Goal: Task Accomplishment & Management: Manage account settings

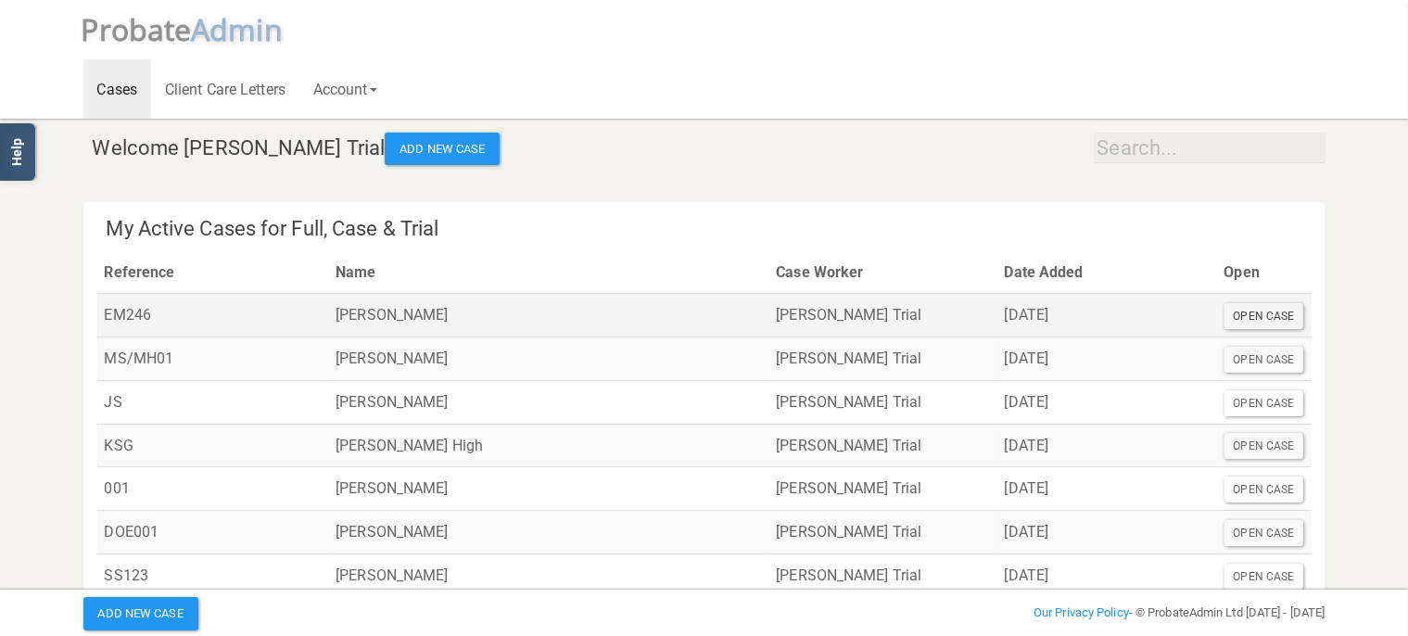
click at [1275, 316] on div "Open Case" at bounding box center [1265, 316] width 80 height 26
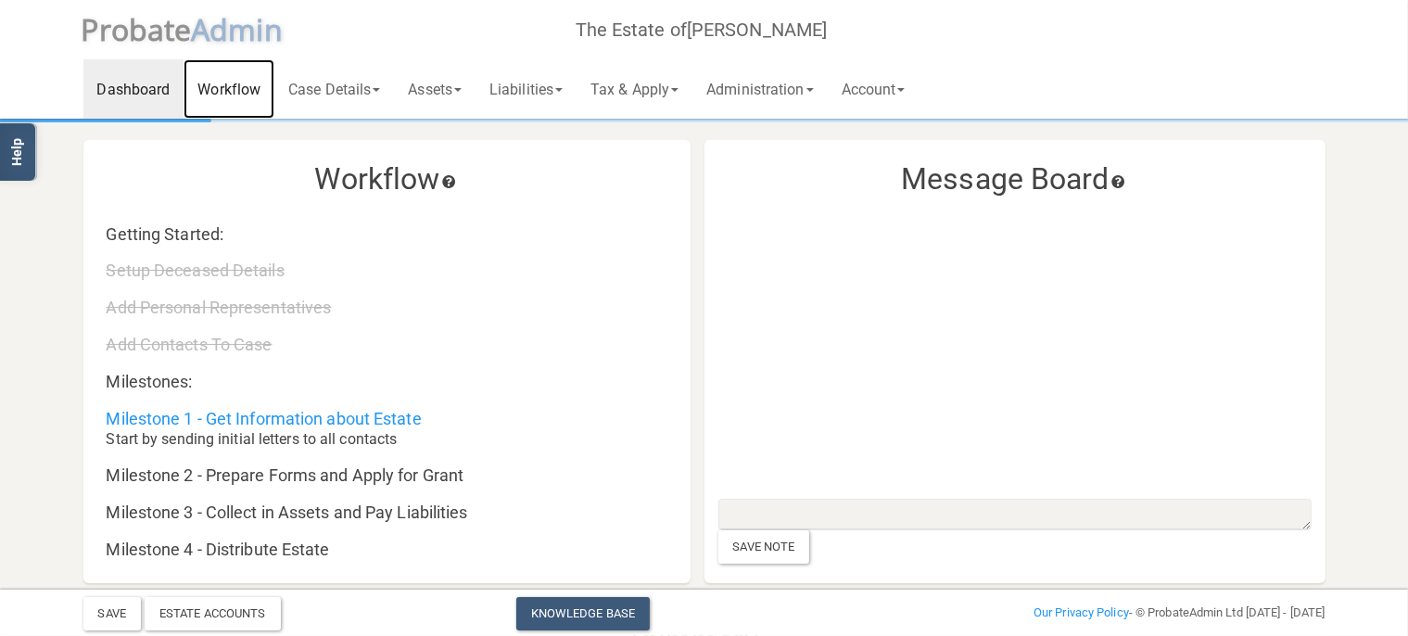
click at [207, 95] on link "Workflow" at bounding box center [229, 88] width 91 height 59
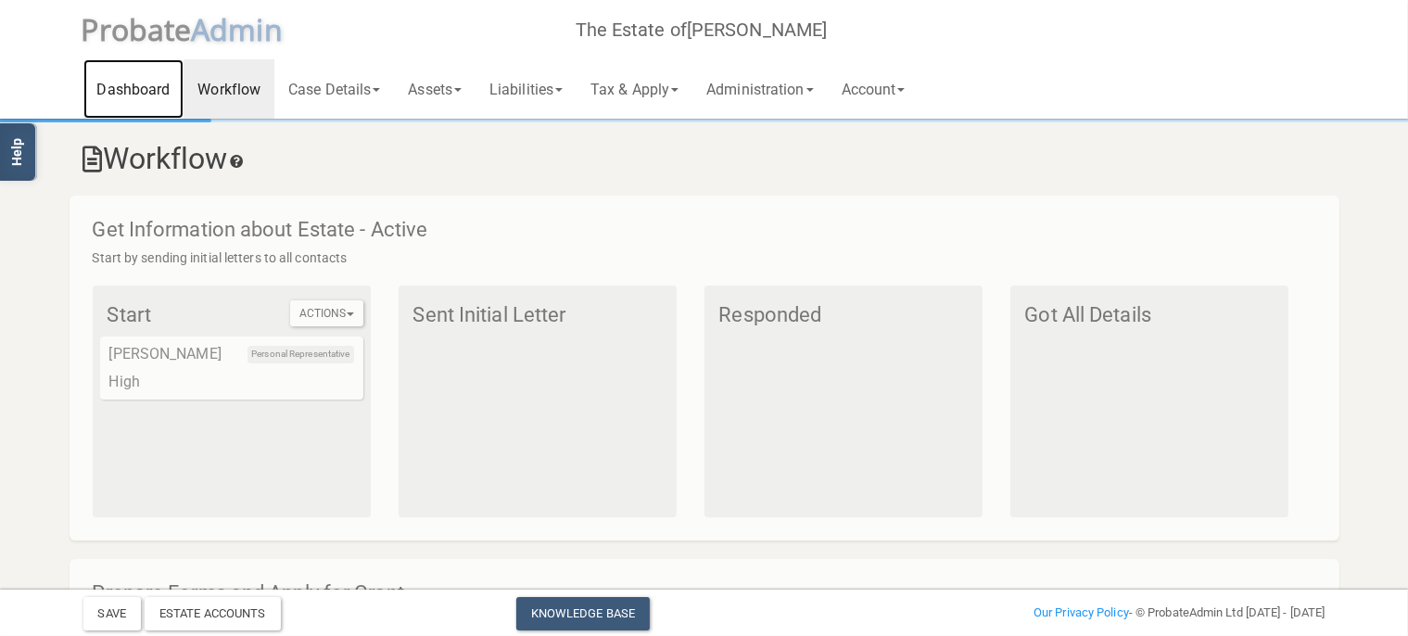
click at [143, 93] on link "Dashboard" at bounding box center [133, 88] width 101 height 59
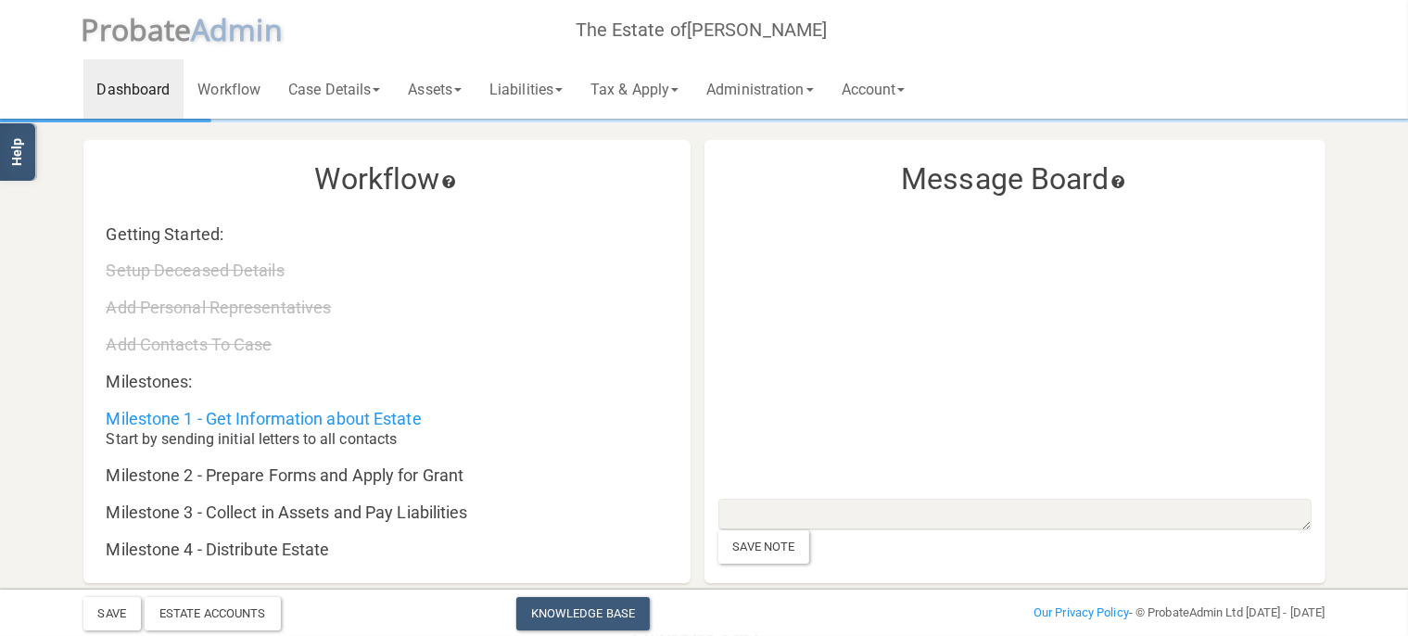
click at [184, 28] on span "robate" at bounding box center [145, 29] width 93 height 40
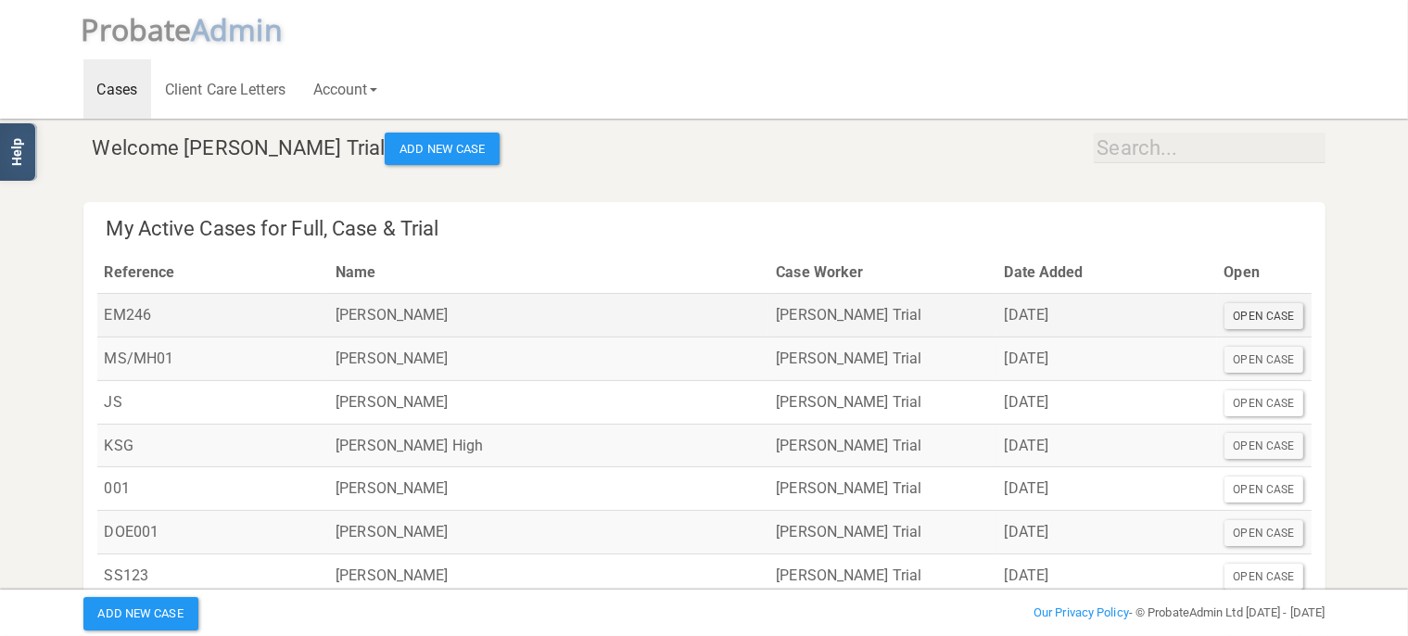
click at [1244, 306] on div "Open Case" at bounding box center [1265, 316] width 80 height 26
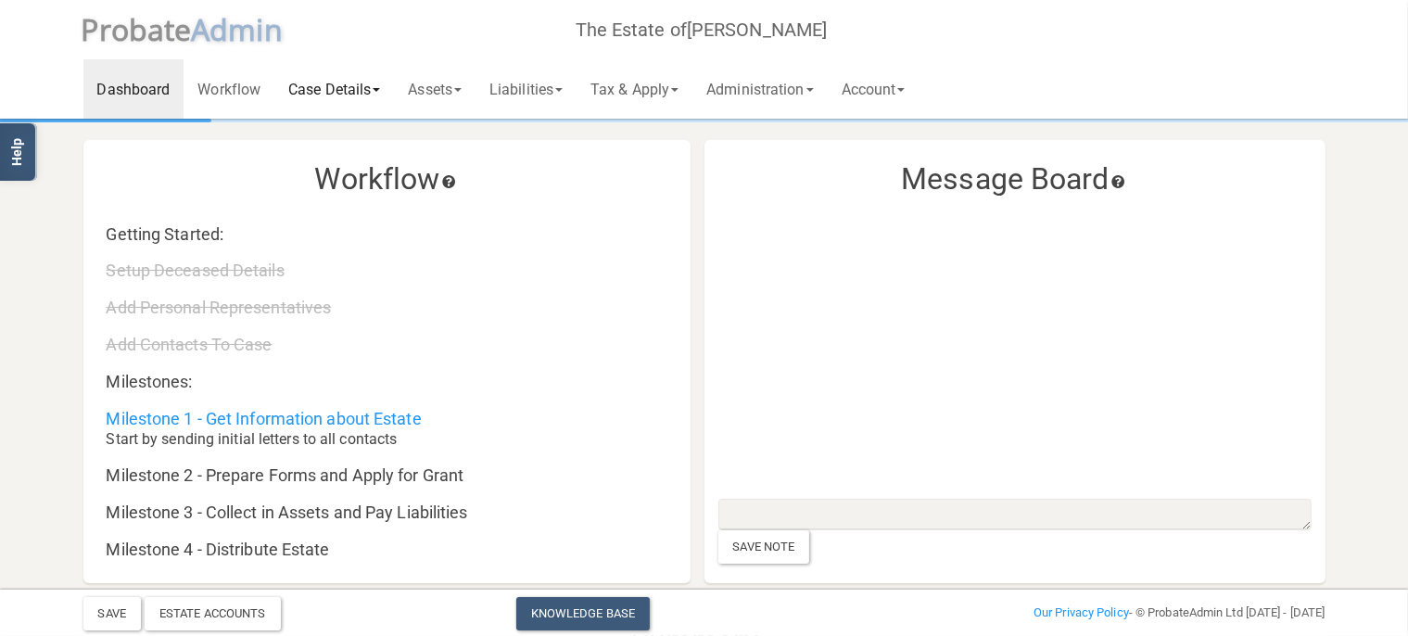
click at [335, 82] on link "Case Details" at bounding box center [334, 88] width 120 height 59
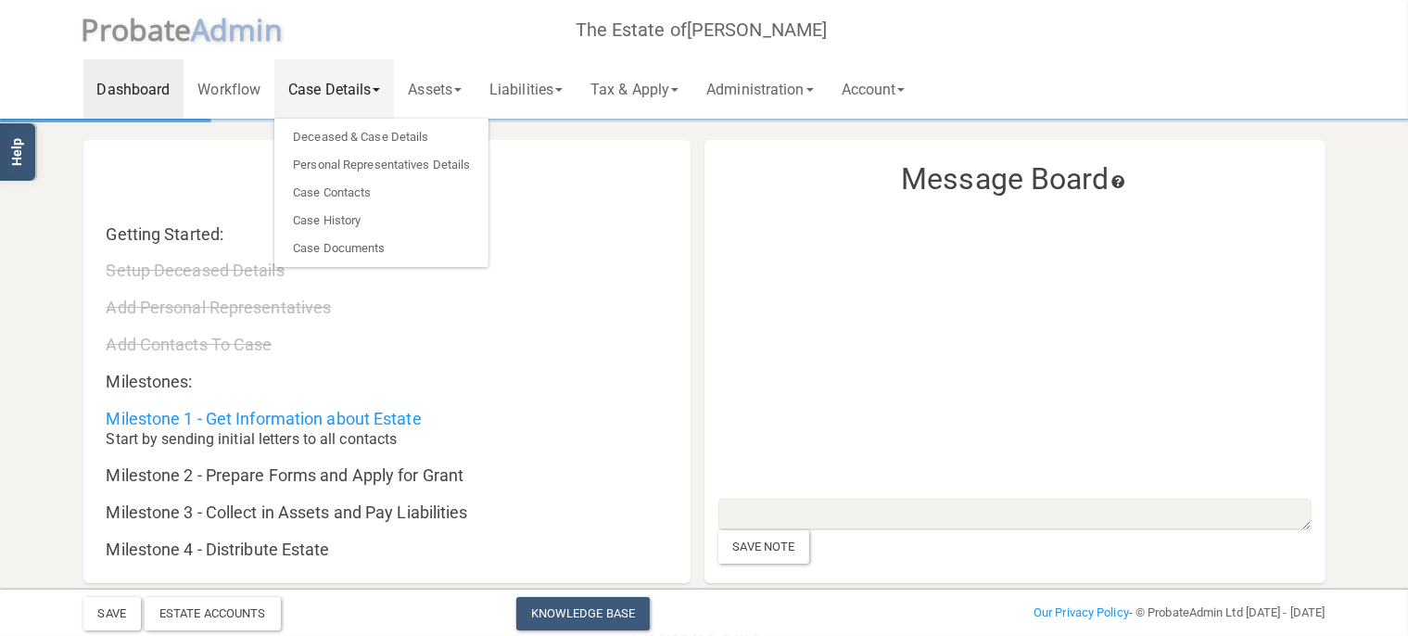
click at [307, 91] on link "Case Details" at bounding box center [334, 88] width 120 height 59
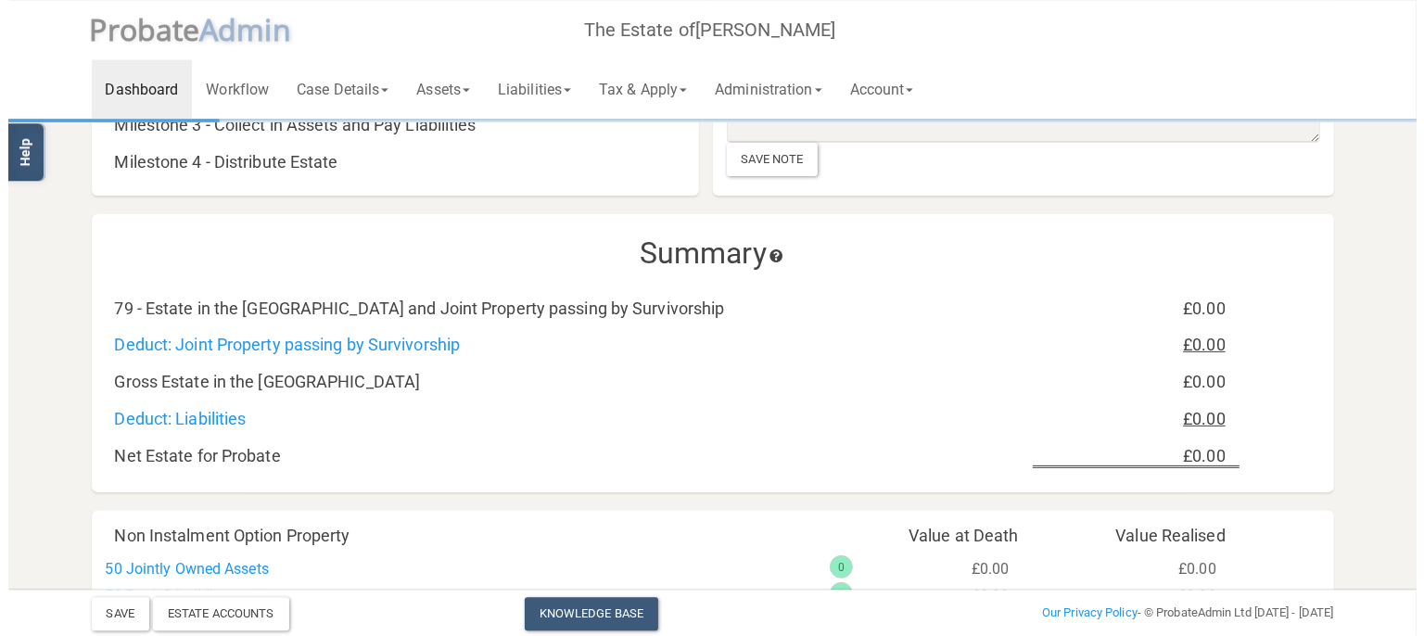
scroll to position [391, 0]
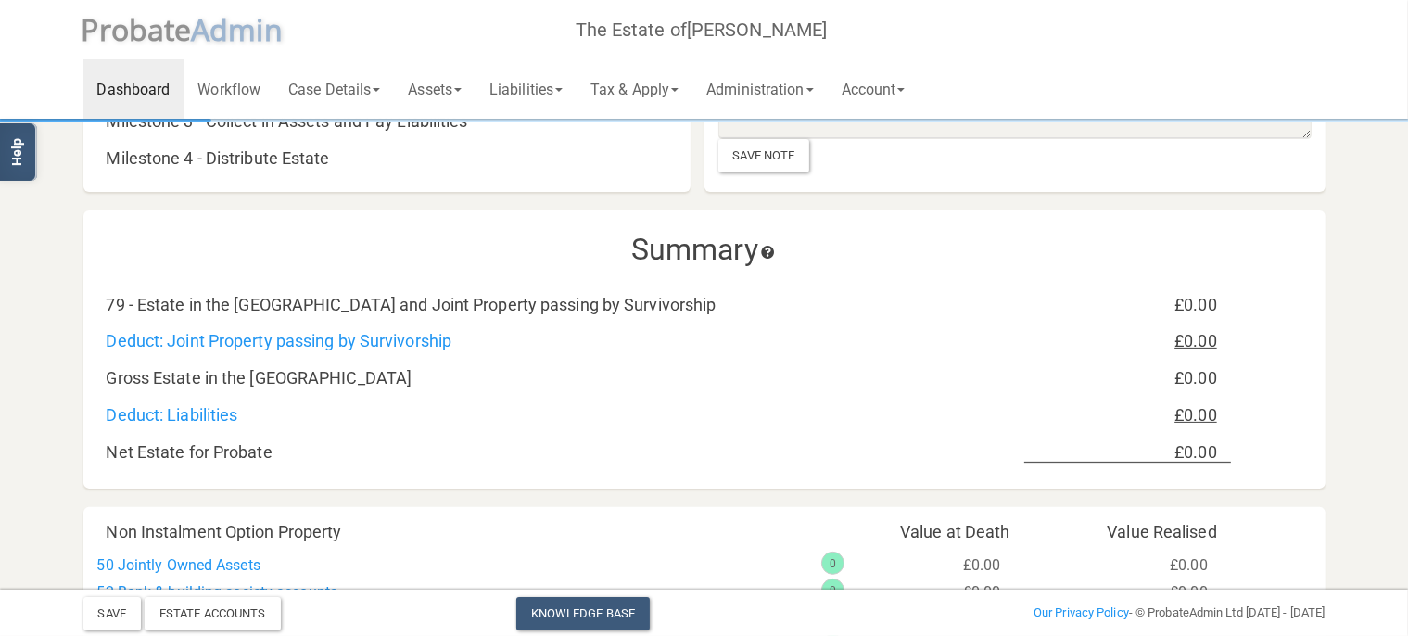
click at [777, 254] on icon at bounding box center [767, 252] width 19 height 13
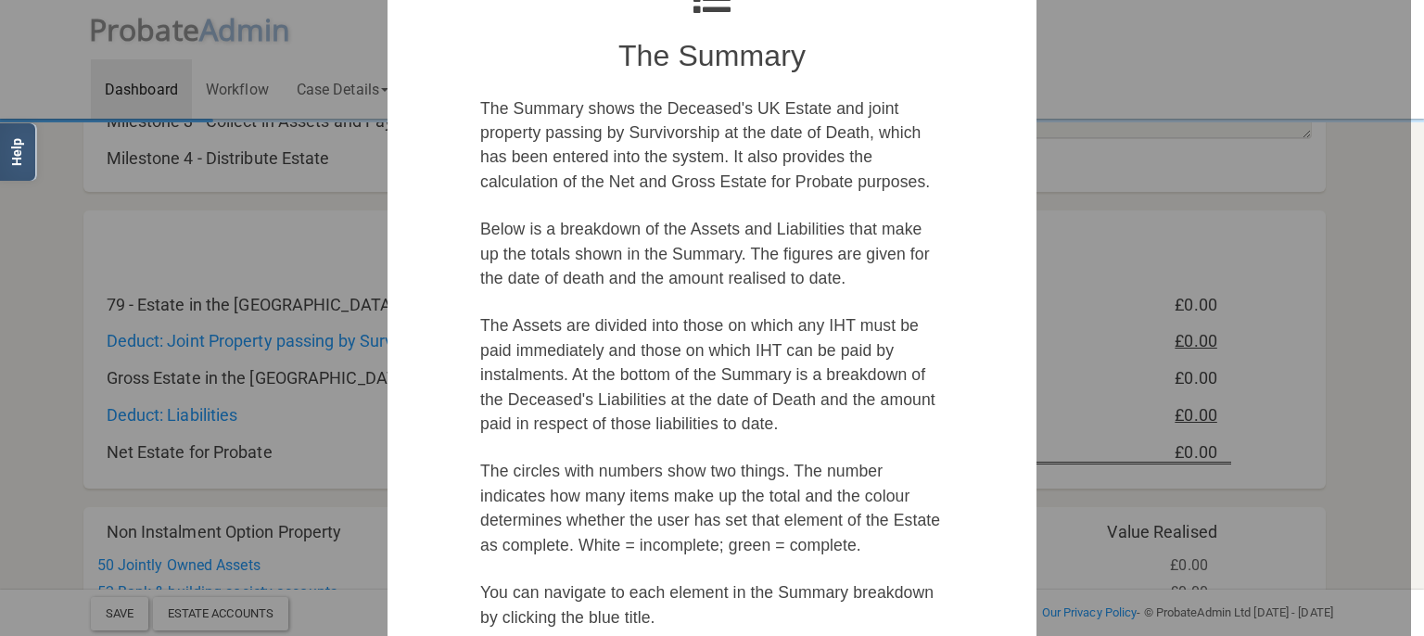
scroll to position [320, 0]
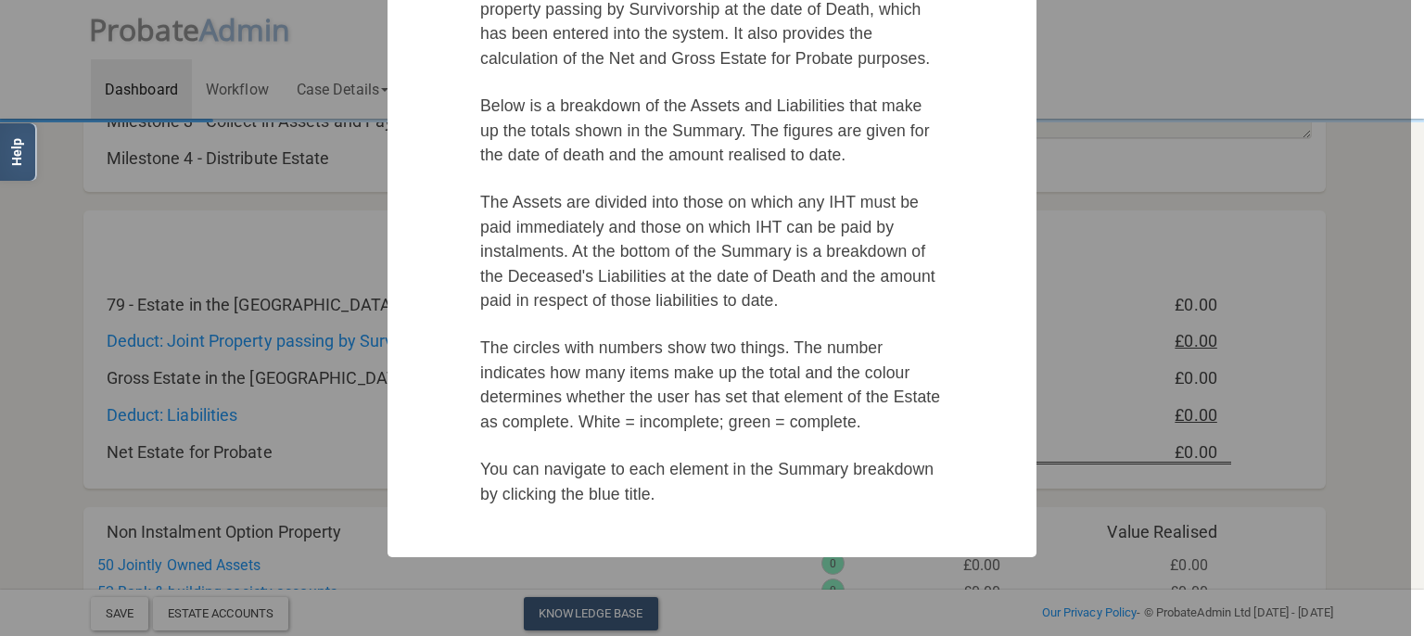
click at [34, 263] on div at bounding box center [705, 318] width 1411 height 636
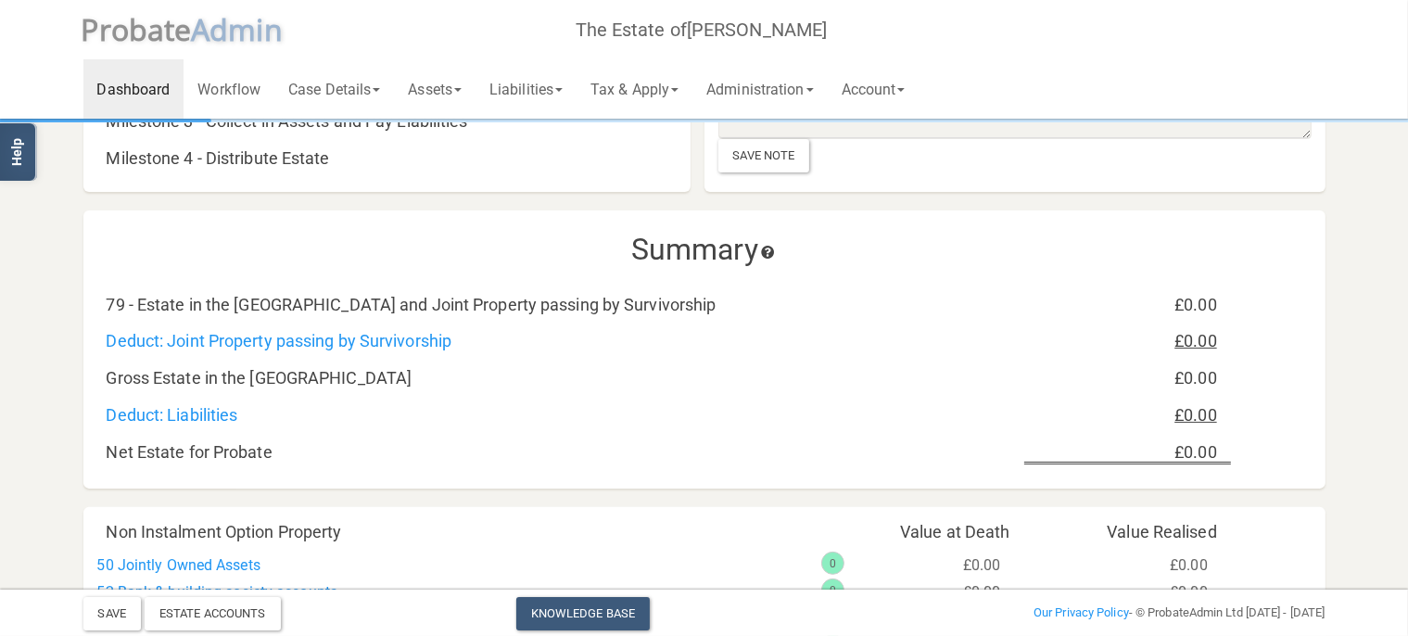
click at [772, 255] on icon at bounding box center [767, 252] width 19 height 13
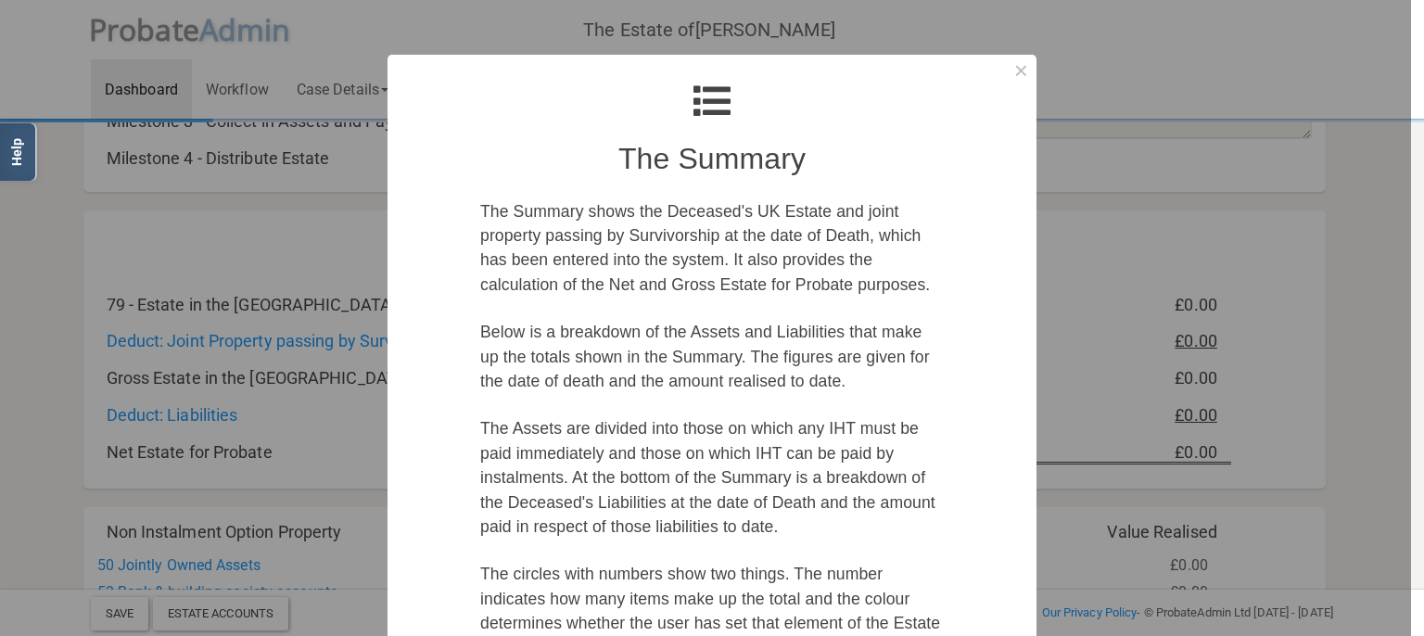
scroll to position [213, 0]
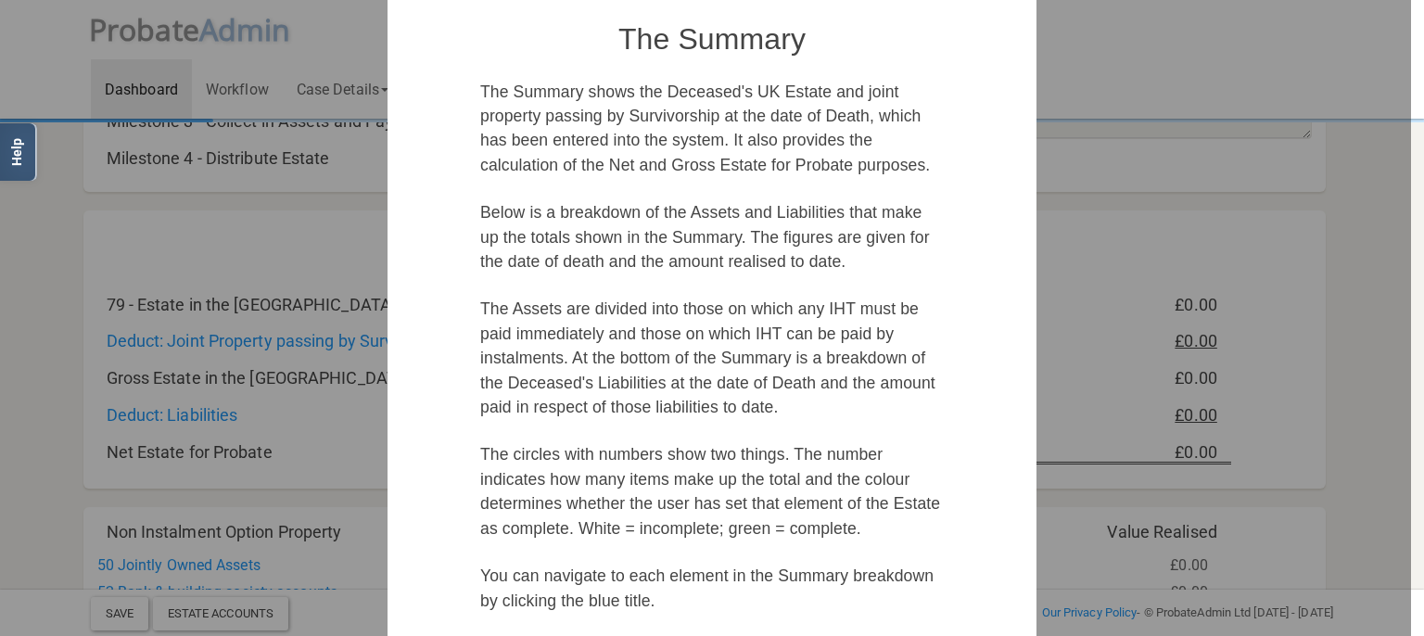
click at [138, 408] on div at bounding box center [705, 318] width 1411 height 636
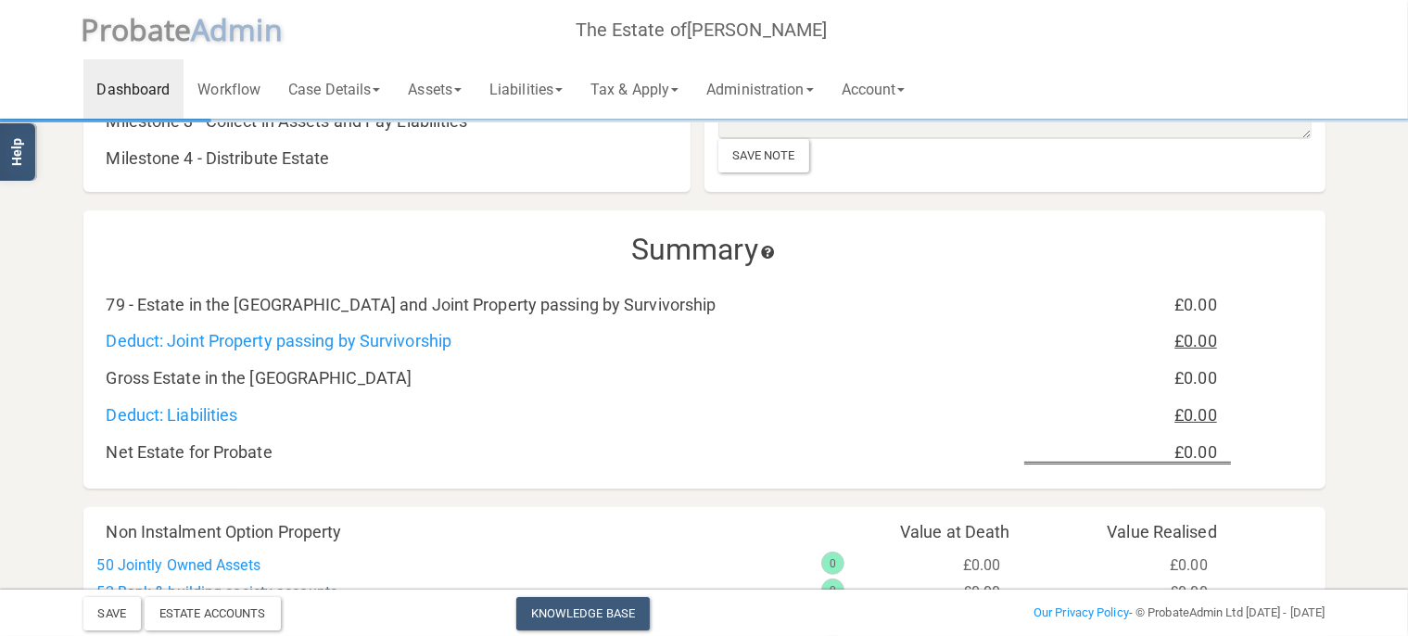
click at [772, 253] on icon at bounding box center [767, 252] width 19 height 13
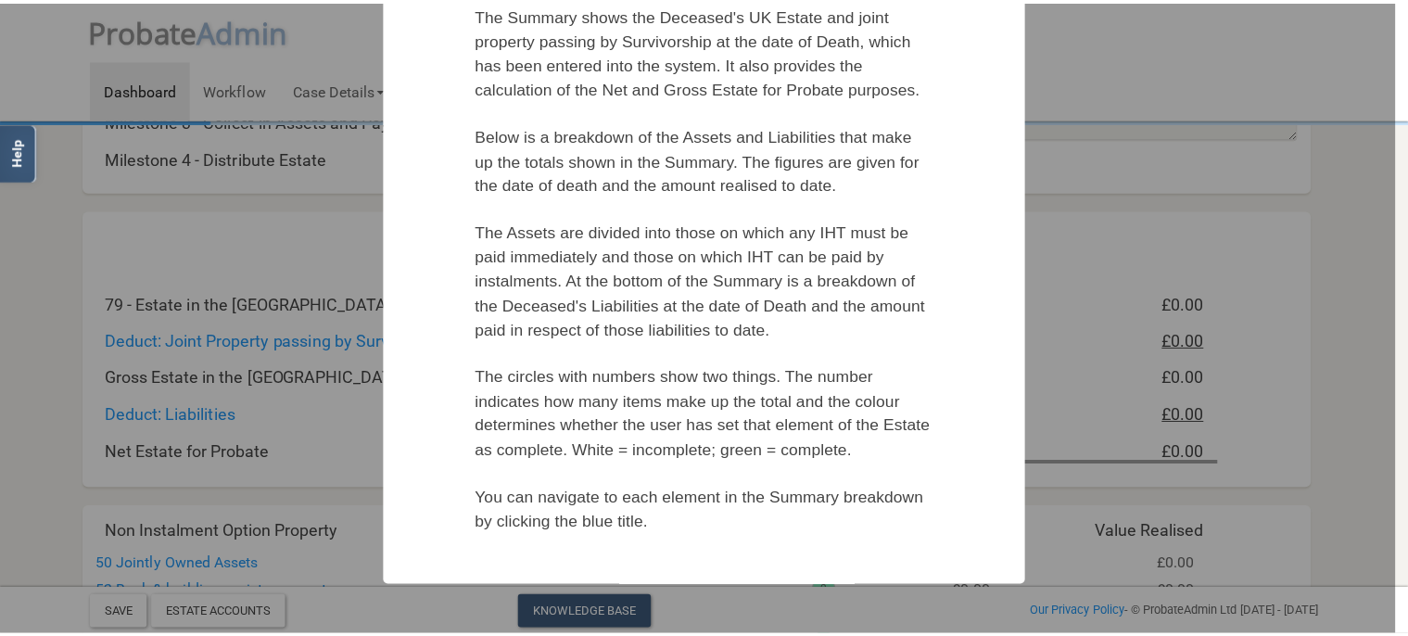
scroll to position [320, 0]
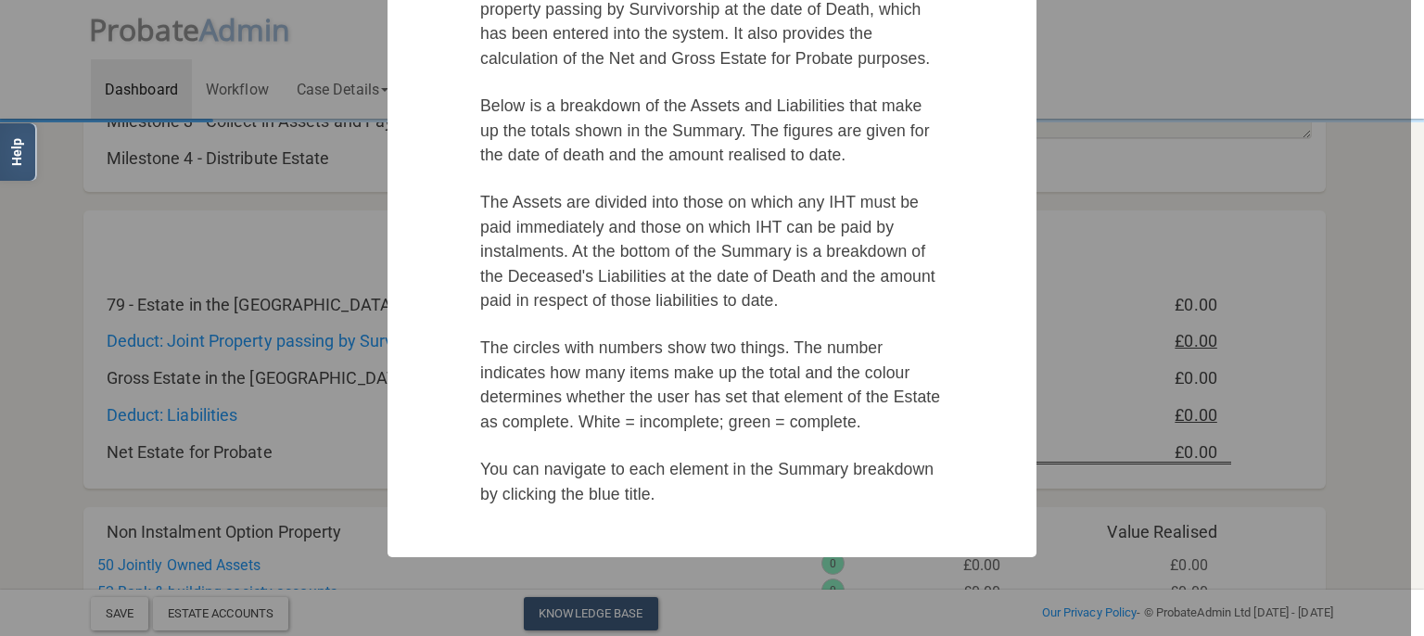
click at [1218, 298] on div at bounding box center [705, 318] width 1411 height 636
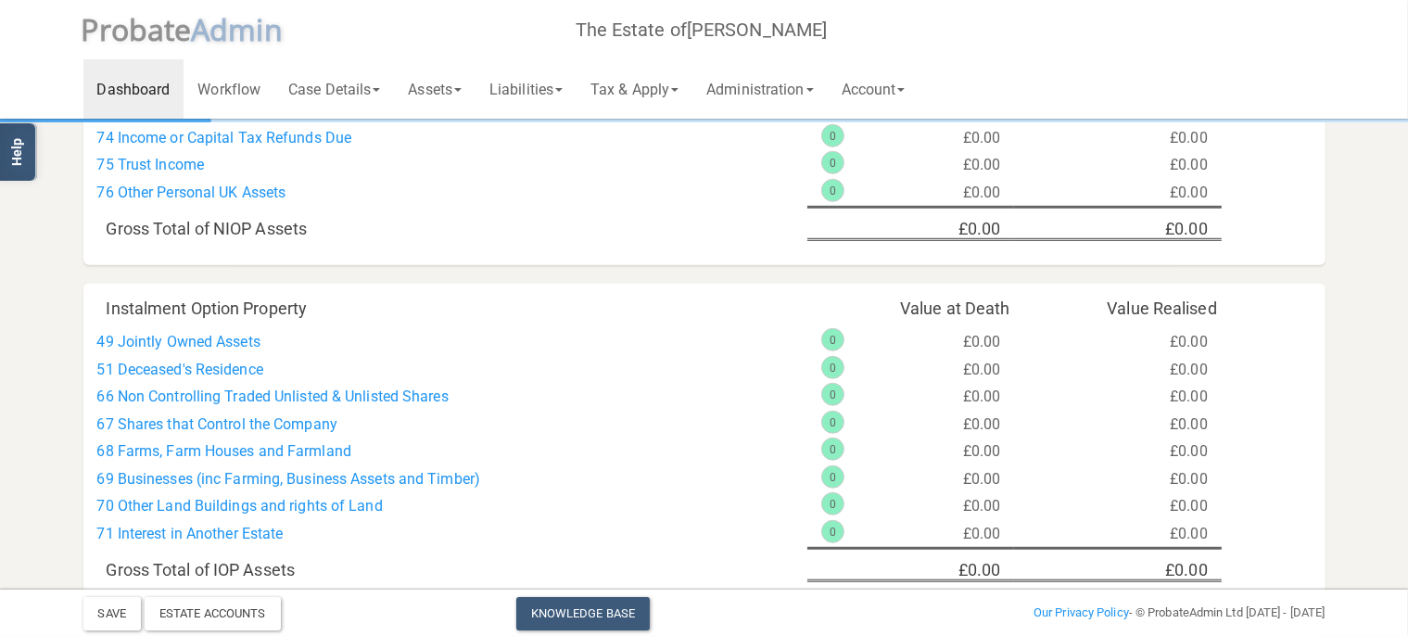
scroll to position [1426, 0]
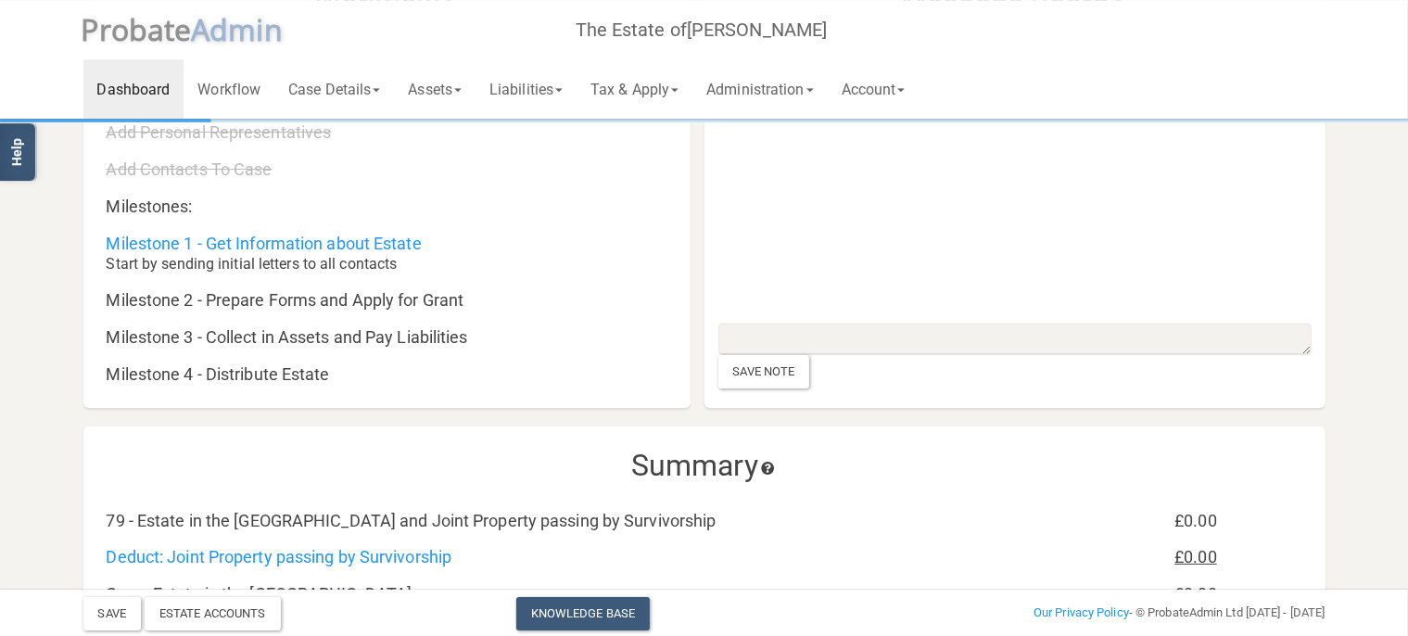
scroll to position [0, 0]
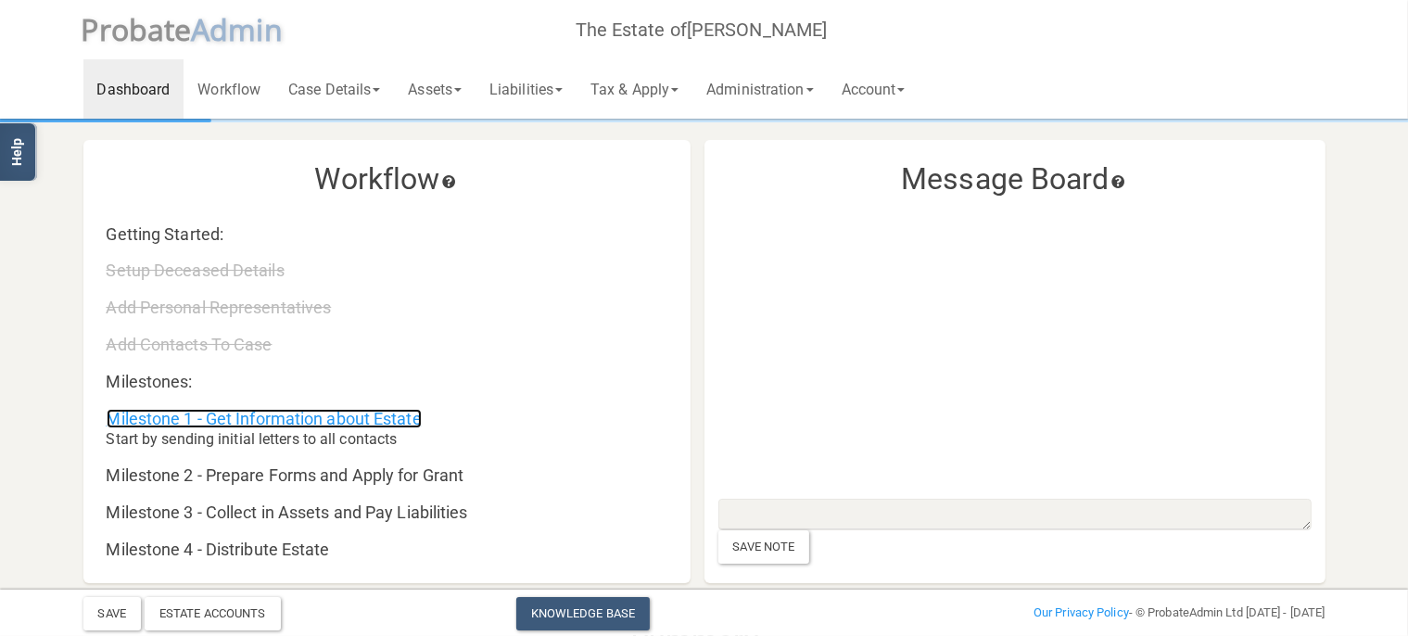
click at [333, 421] on link "Milestone 1 - Get Information about Estate" at bounding box center [264, 418] width 315 height 19
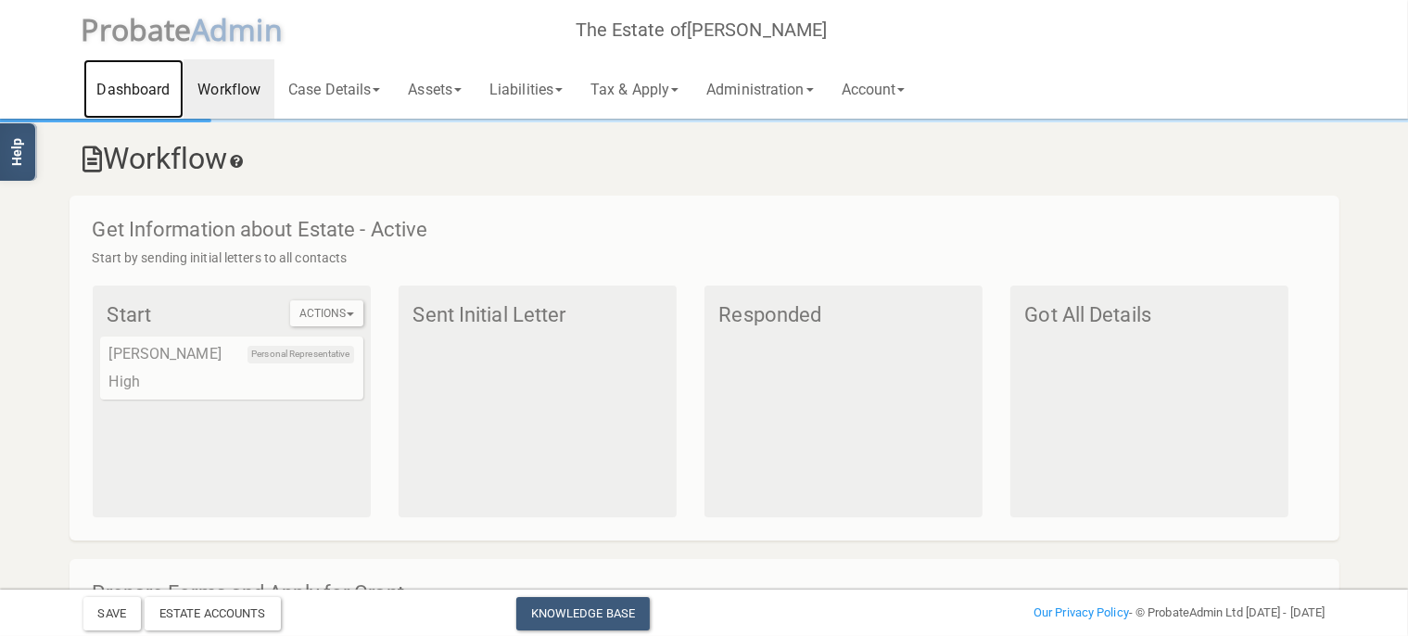
click at [120, 85] on link "Dashboard" at bounding box center [133, 88] width 101 height 59
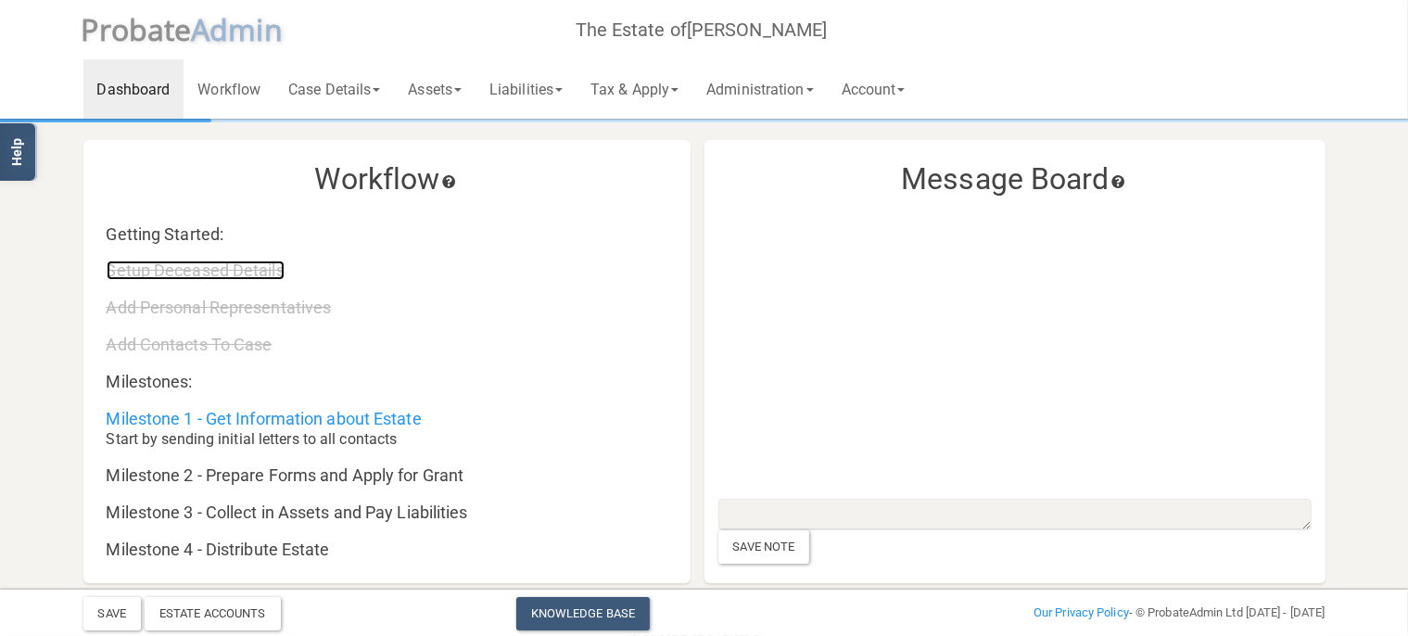
click at [220, 270] on link "Setup Deceased Details" at bounding box center [196, 269] width 178 height 19
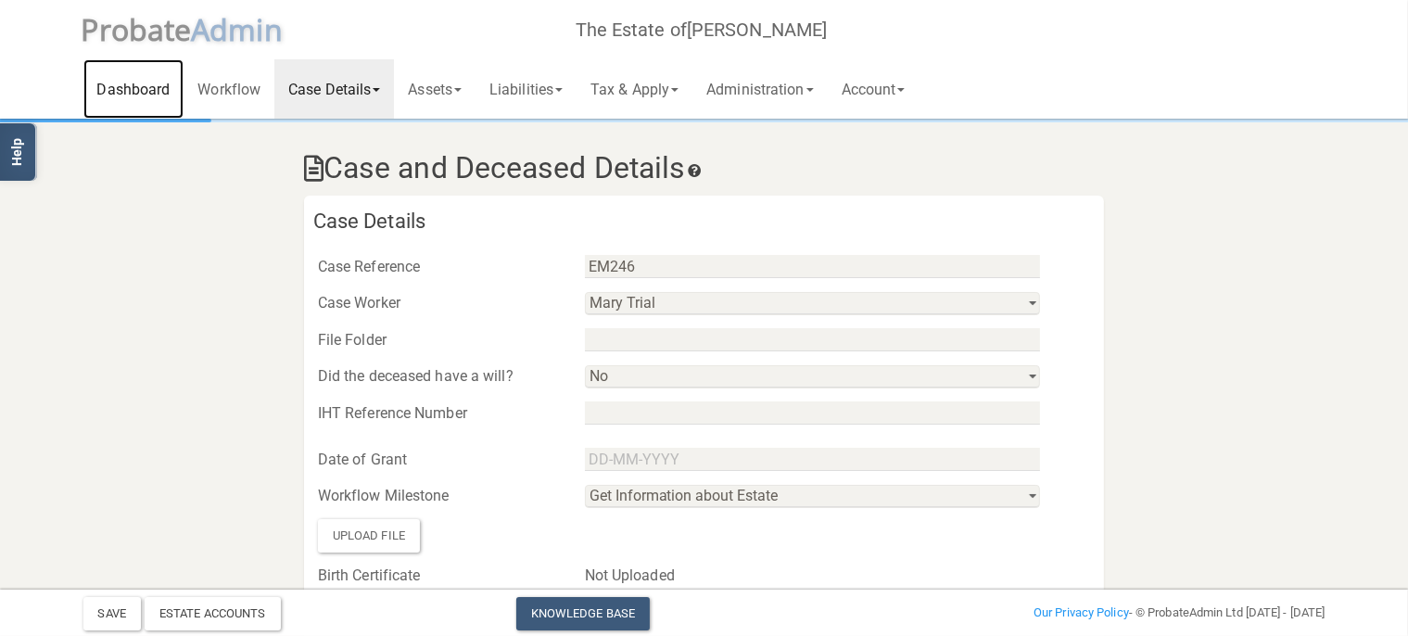
click at [146, 83] on link "Dashboard" at bounding box center [133, 88] width 101 height 59
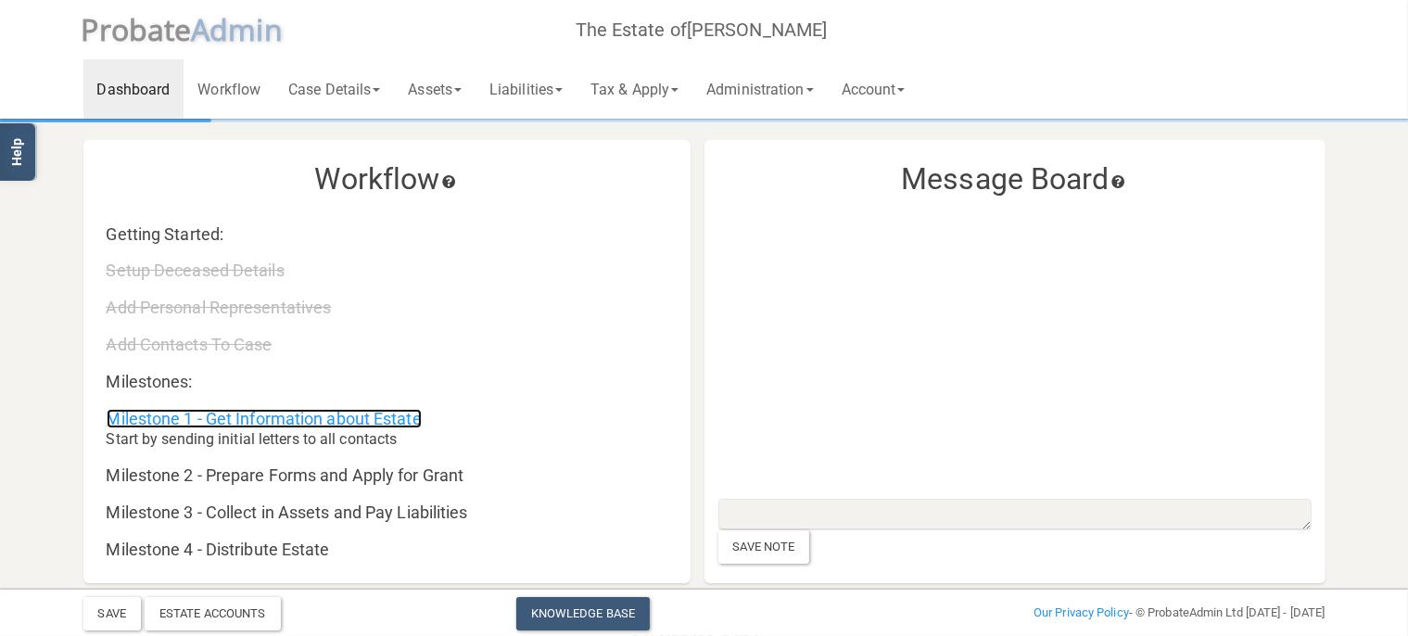
click at [291, 415] on link "Milestone 1 - Get Information about Estate" at bounding box center [264, 418] width 315 height 19
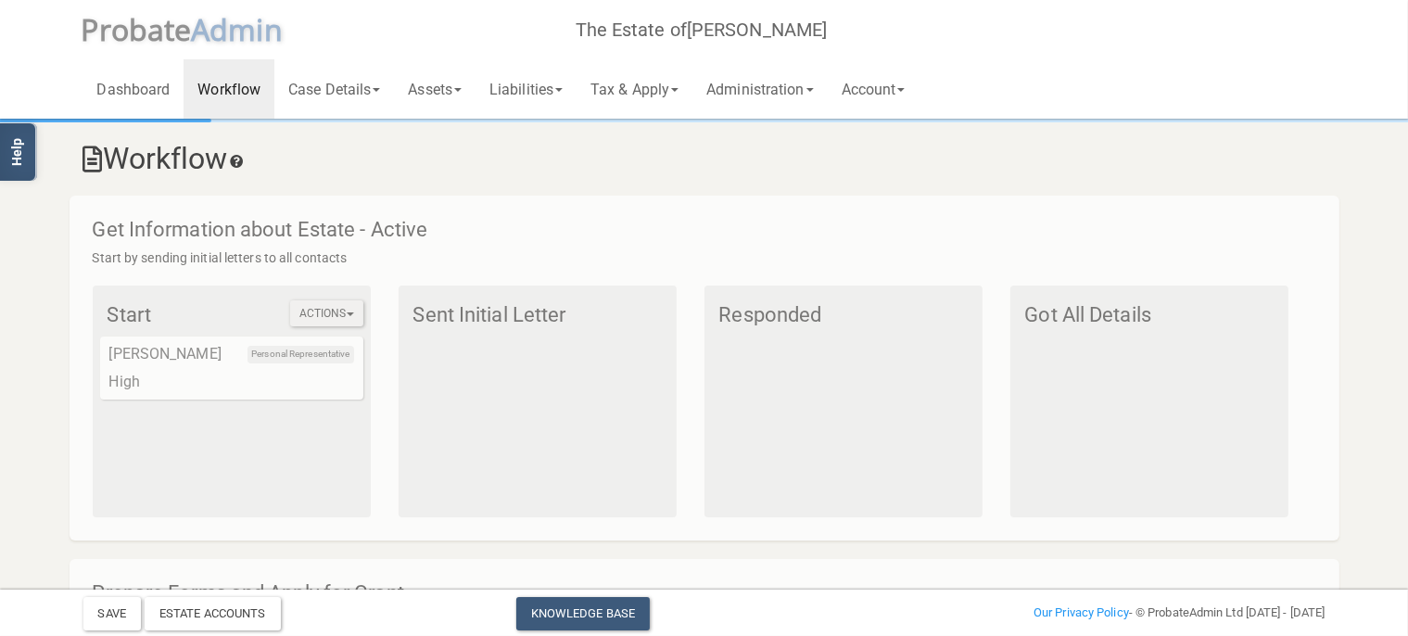
click at [327, 317] on button "Actions" at bounding box center [326, 313] width 73 height 26
click at [372, 87] on link "Case Details" at bounding box center [334, 88] width 120 height 59
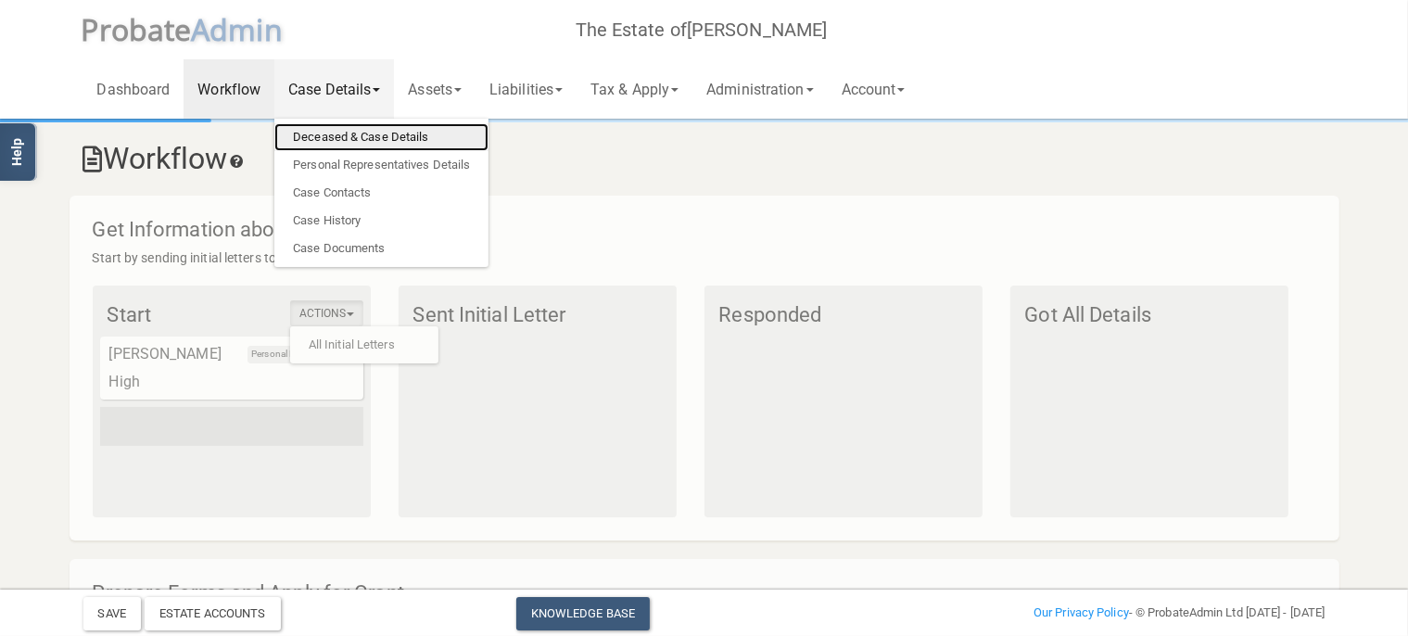
click at [366, 136] on link "Deceased & Case Details" at bounding box center [381, 137] width 214 height 28
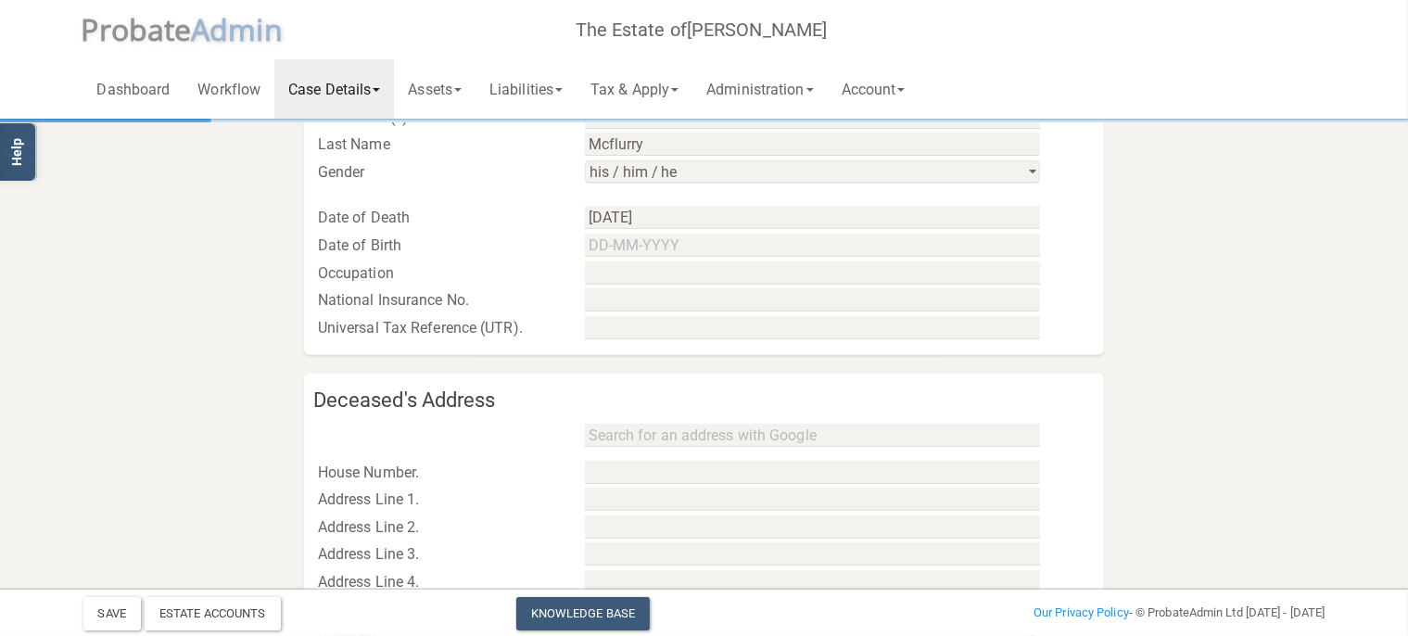
scroll to position [958, 0]
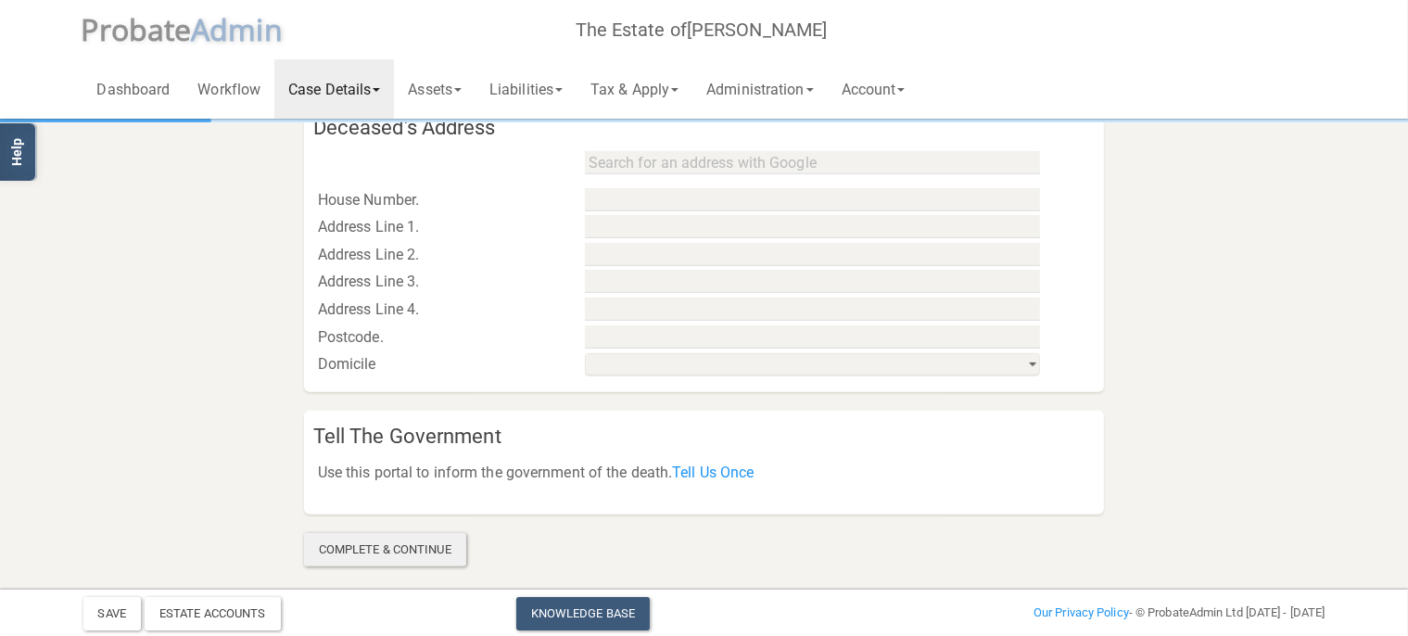
click at [363, 554] on div "Complete & Continue" at bounding box center [385, 549] width 162 height 33
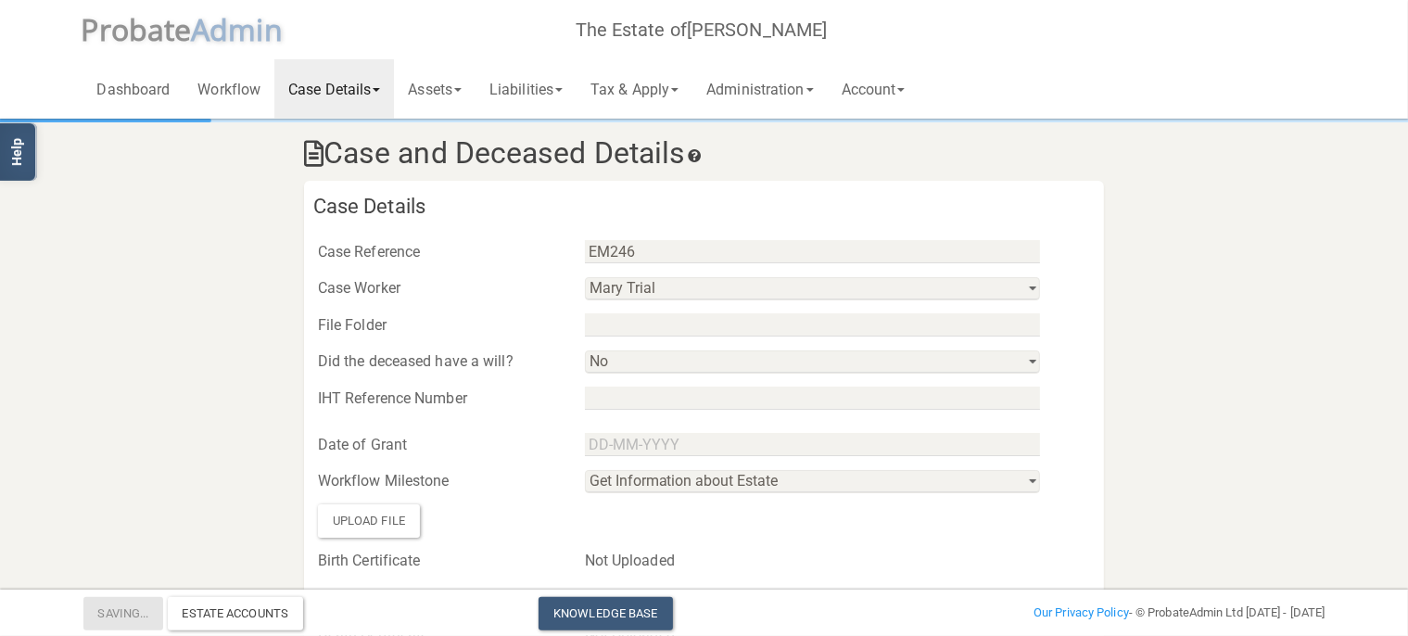
scroll to position [0, 0]
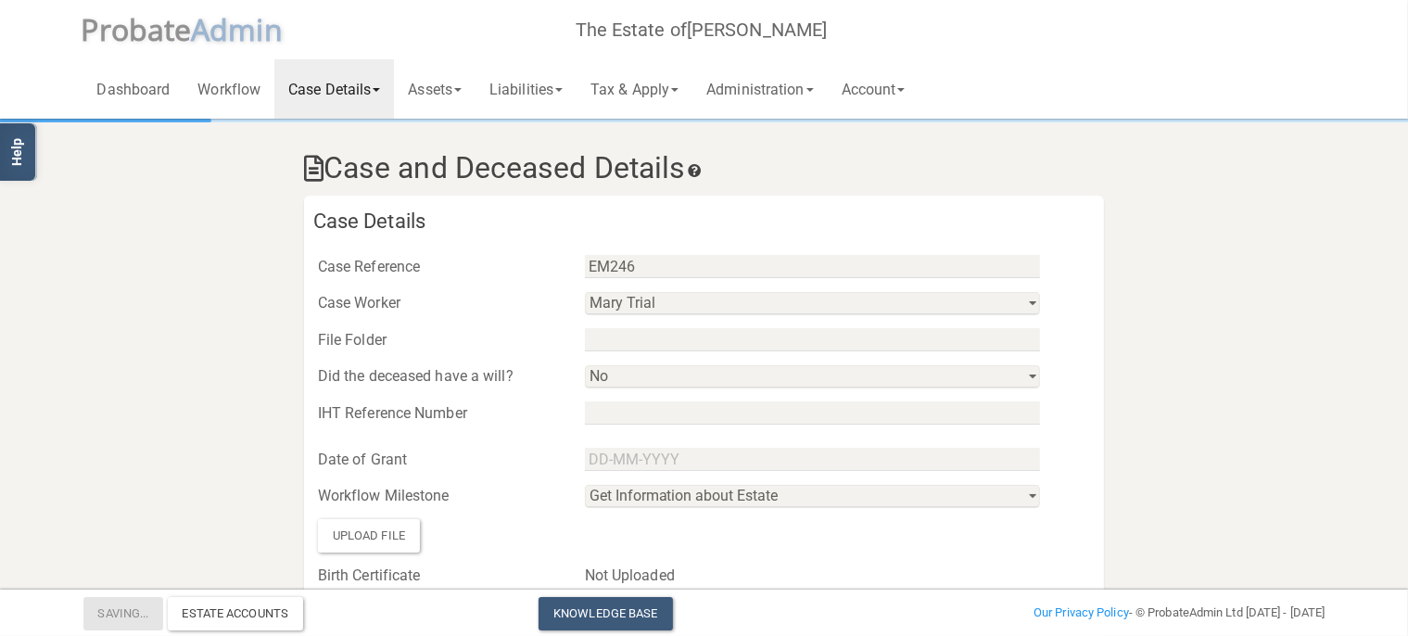
click at [369, 84] on link "Case Details" at bounding box center [334, 88] width 120 height 59
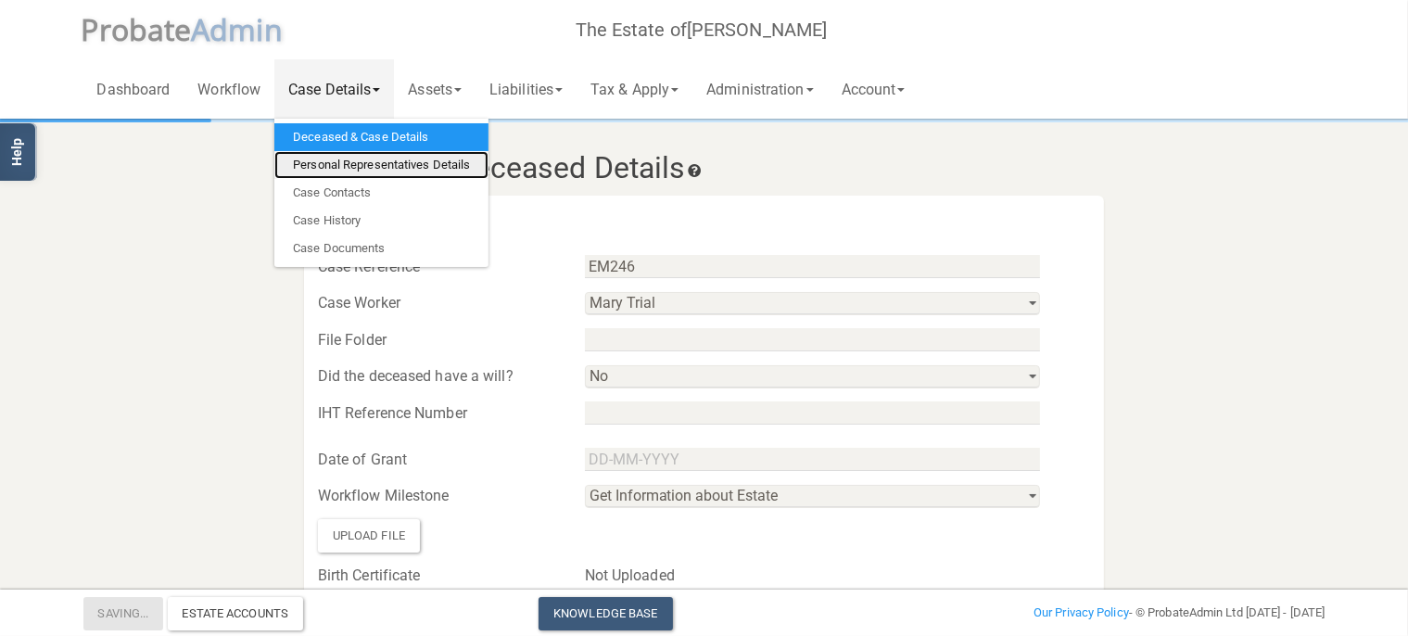
click at [358, 165] on link "Personal Representatives Details" at bounding box center [381, 165] width 214 height 28
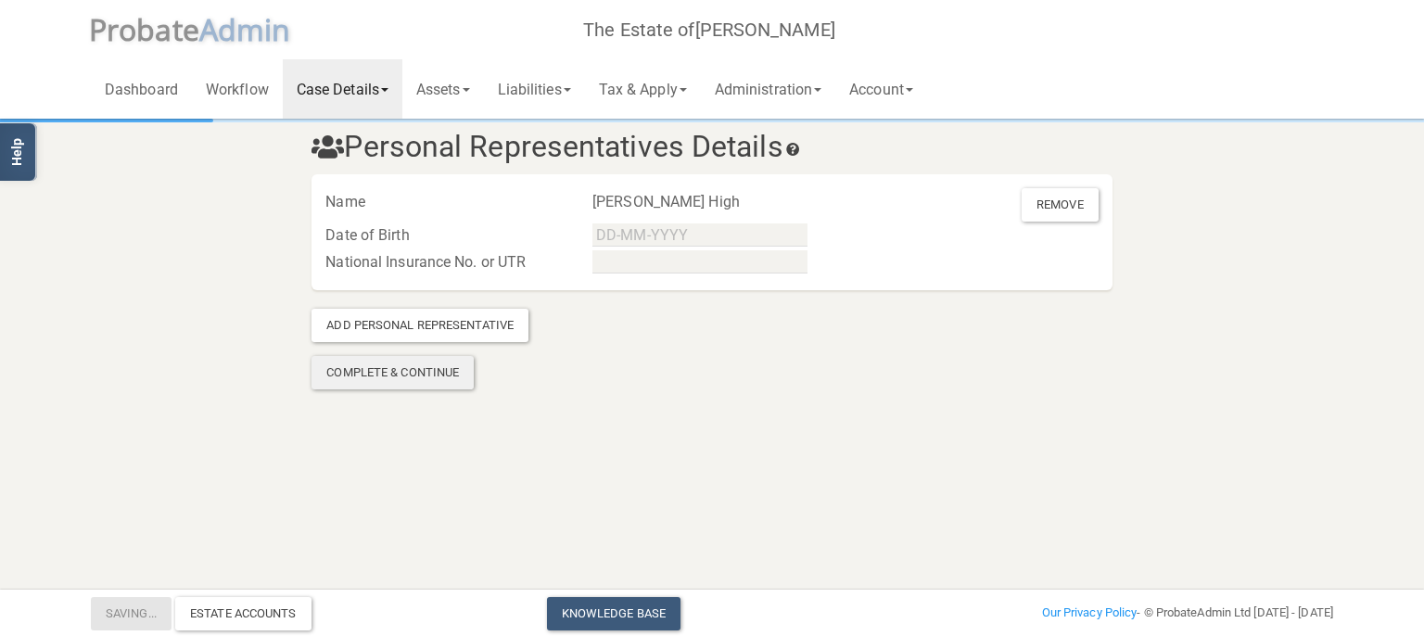
click at [460, 360] on div "Complete & Continue" at bounding box center [392, 372] width 162 height 33
click at [384, 87] on link "Case Details" at bounding box center [343, 88] width 120 height 59
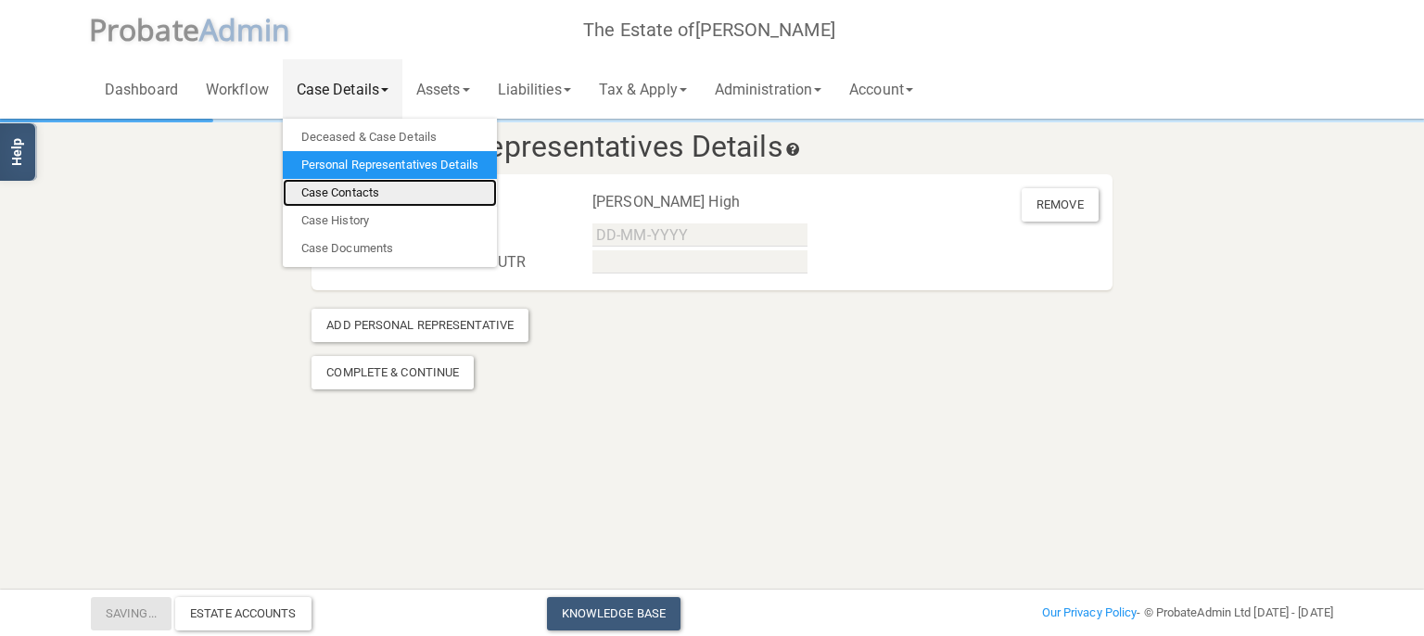
click at [368, 193] on link "Case Contacts" at bounding box center [390, 193] width 214 height 28
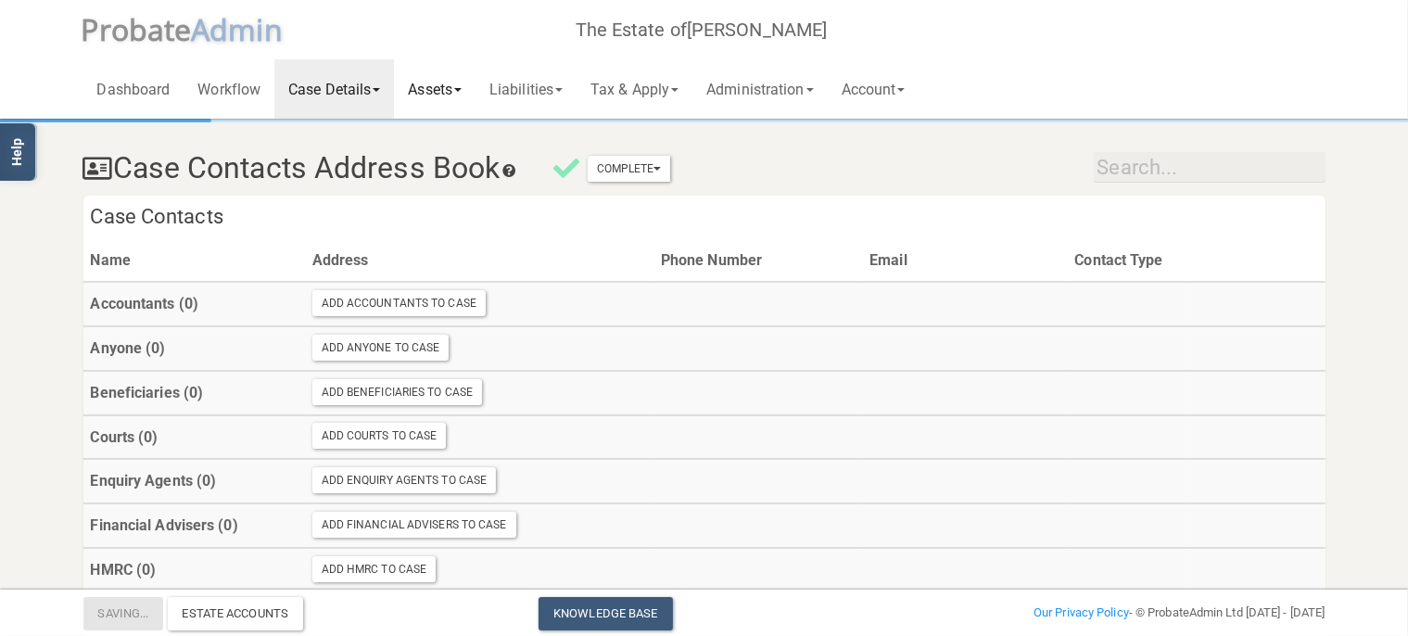
click at [421, 103] on link "Assets" at bounding box center [435, 88] width 82 height 59
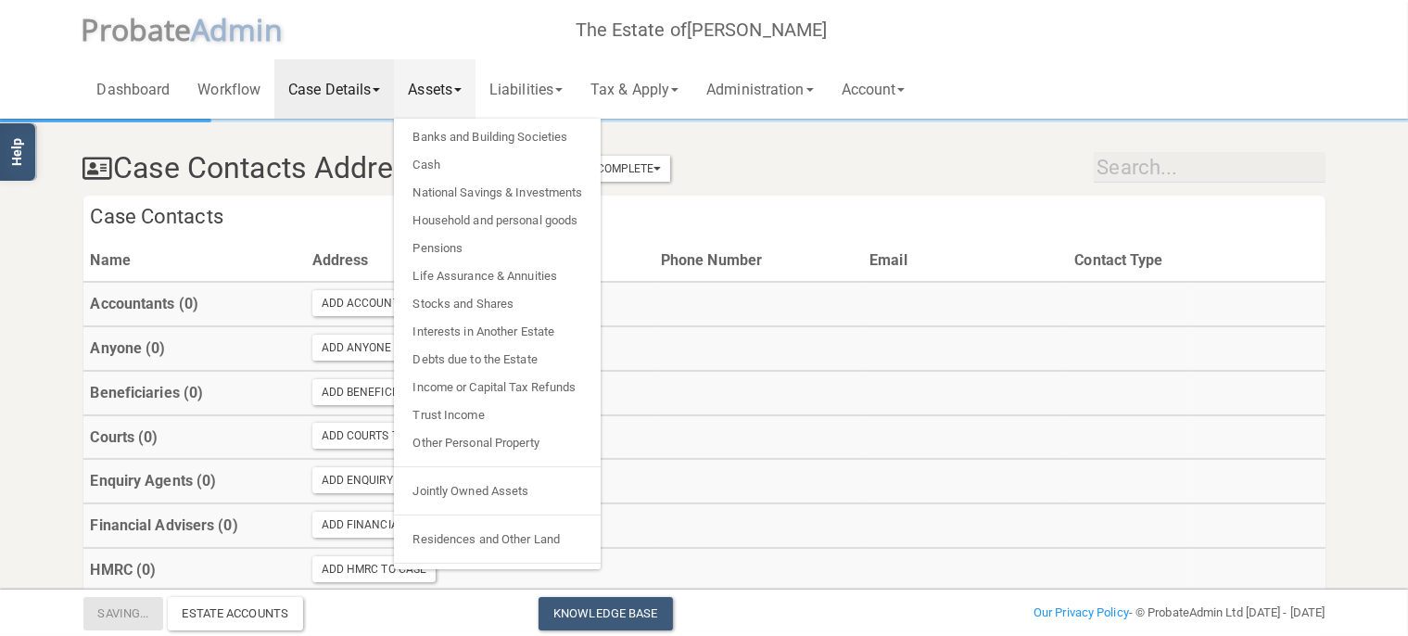
click at [721, 166] on div "Case Contacts Address Book Complete Mark As Incomplete Mark As Complete" at bounding box center [705, 163] width 1270 height 65
click at [675, 217] on h4 "Case Contacts" at bounding box center [704, 218] width 1242 height 44
click at [365, 87] on link "Case Details" at bounding box center [334, 88] width 120 height 59
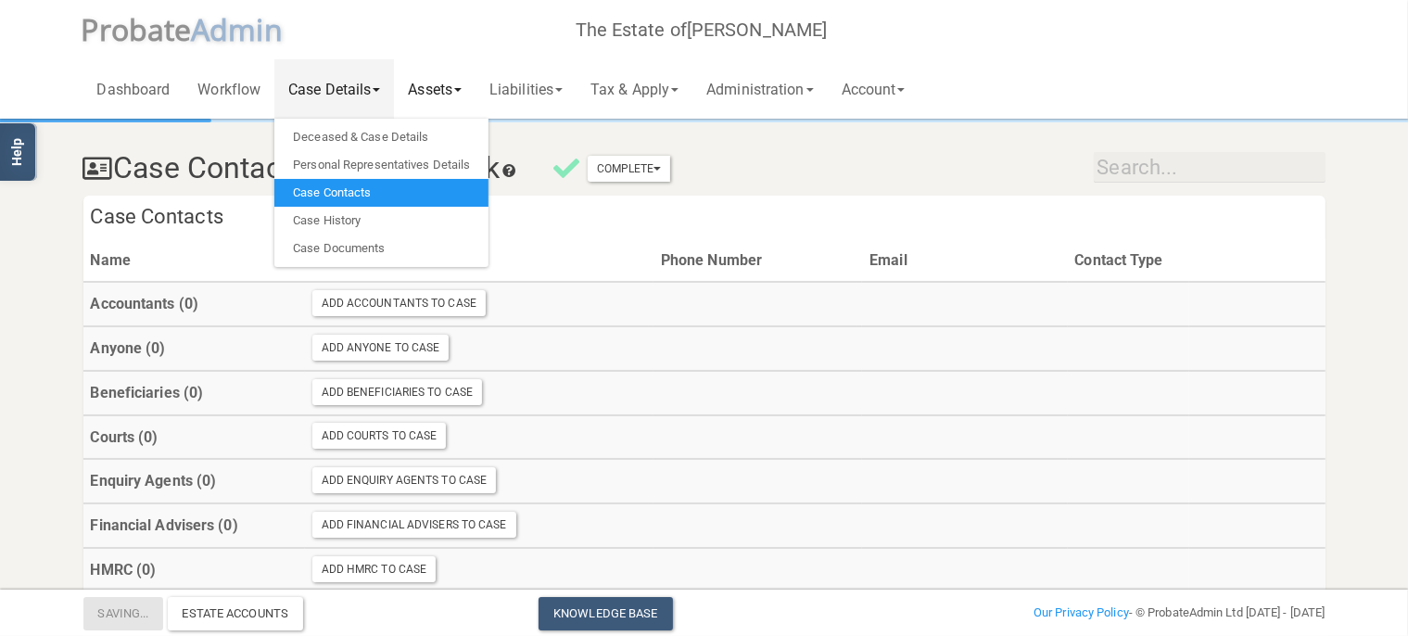
click at [463, 87] on link "Assets" at bounding box center [435, 88] width 82 height 59
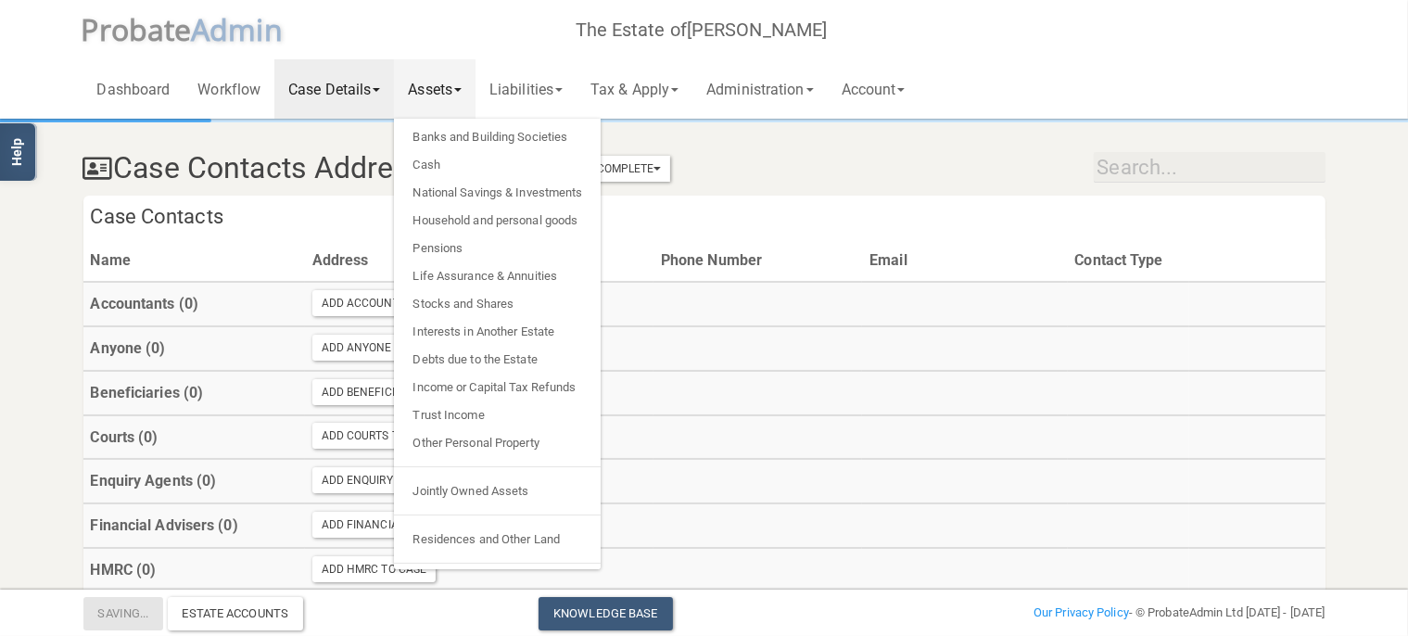
click at [335, 91] on link "Case Details" at bounding box center [334, 88] width 120 height 59
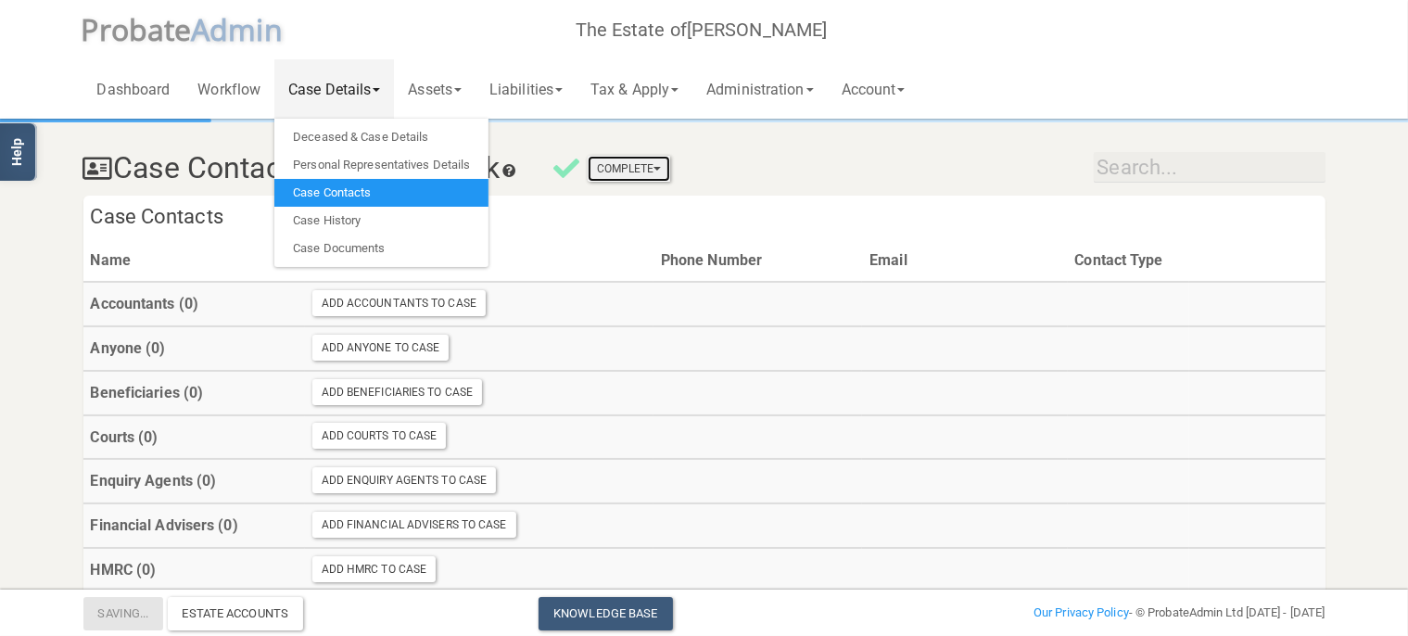
click at [658, 176] on button "Complete" at bounding box center [629, 169] width 83 height 26
click at [735, 215] on h4 "Case Contacts" at bounding box center [704, 218] width 1242 height 44
click at [721, 217] on h4 "Case Contacts" at bounding box center [704, 218] width 1242 height 44
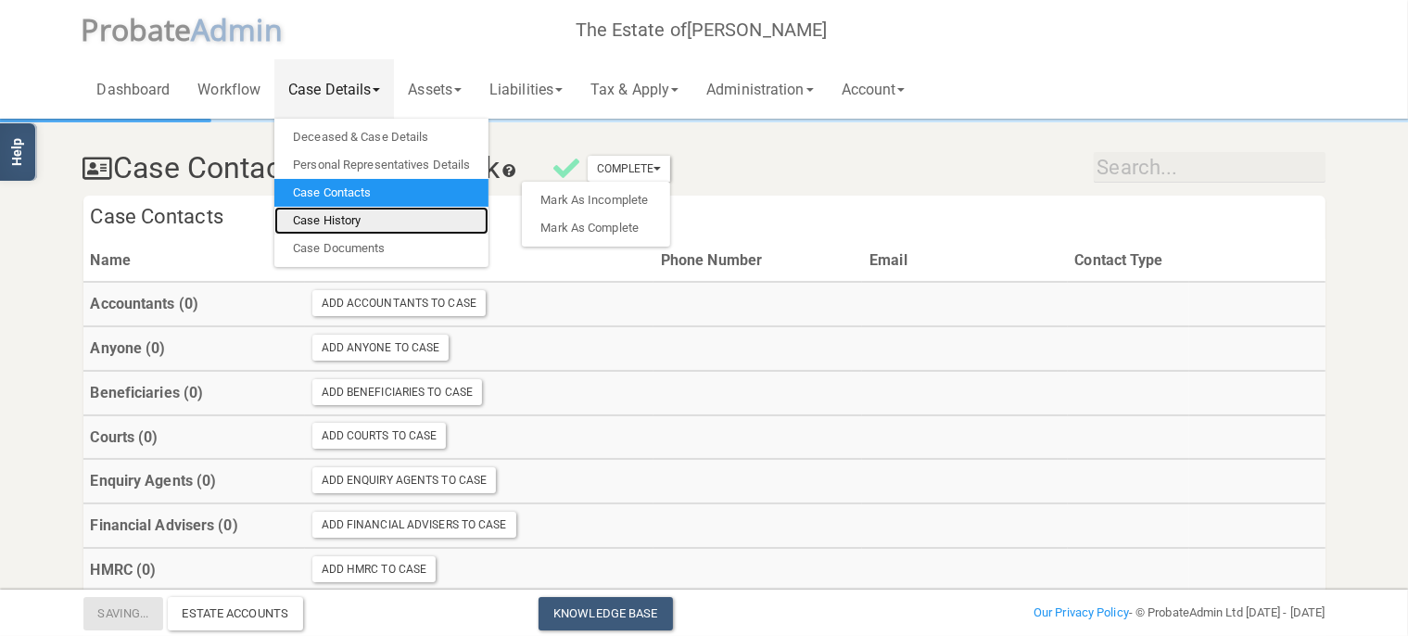
click at [353, 222] on link "Case History" at bounding box center [381, 221] width 214 height 28
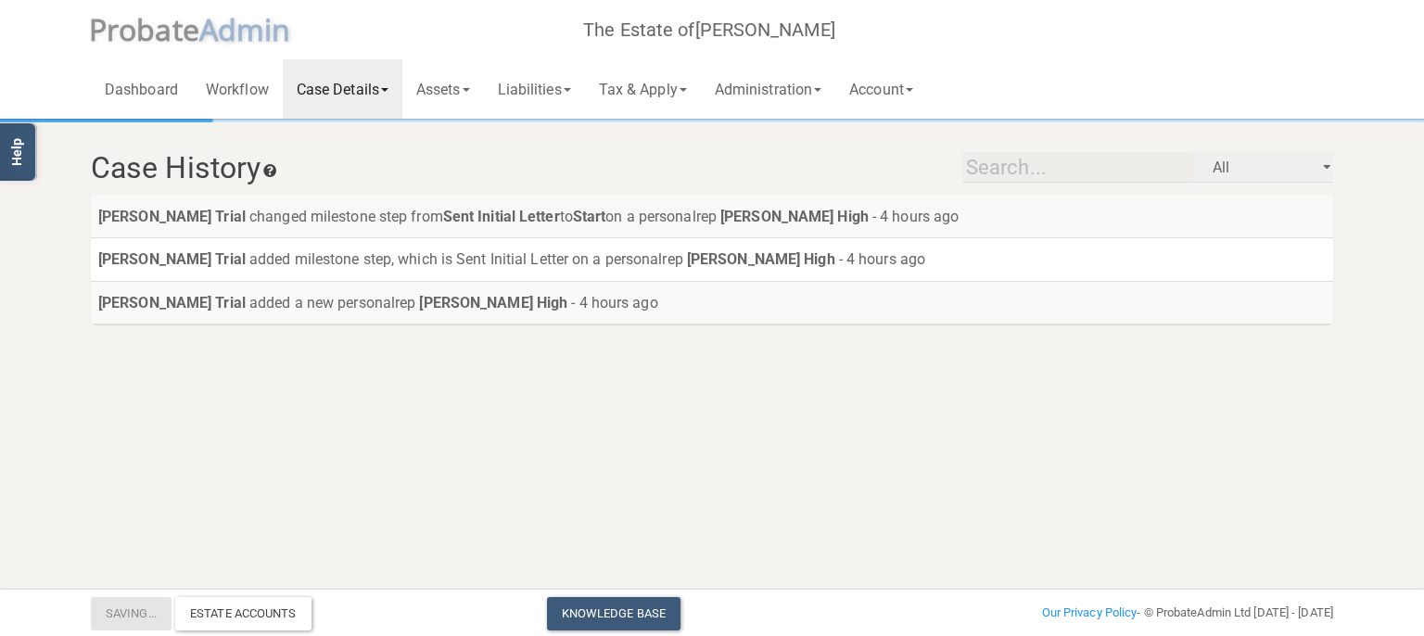
click at [399, 90] on link "Case Details" at bounding box center [343, 88] width 120 height 59
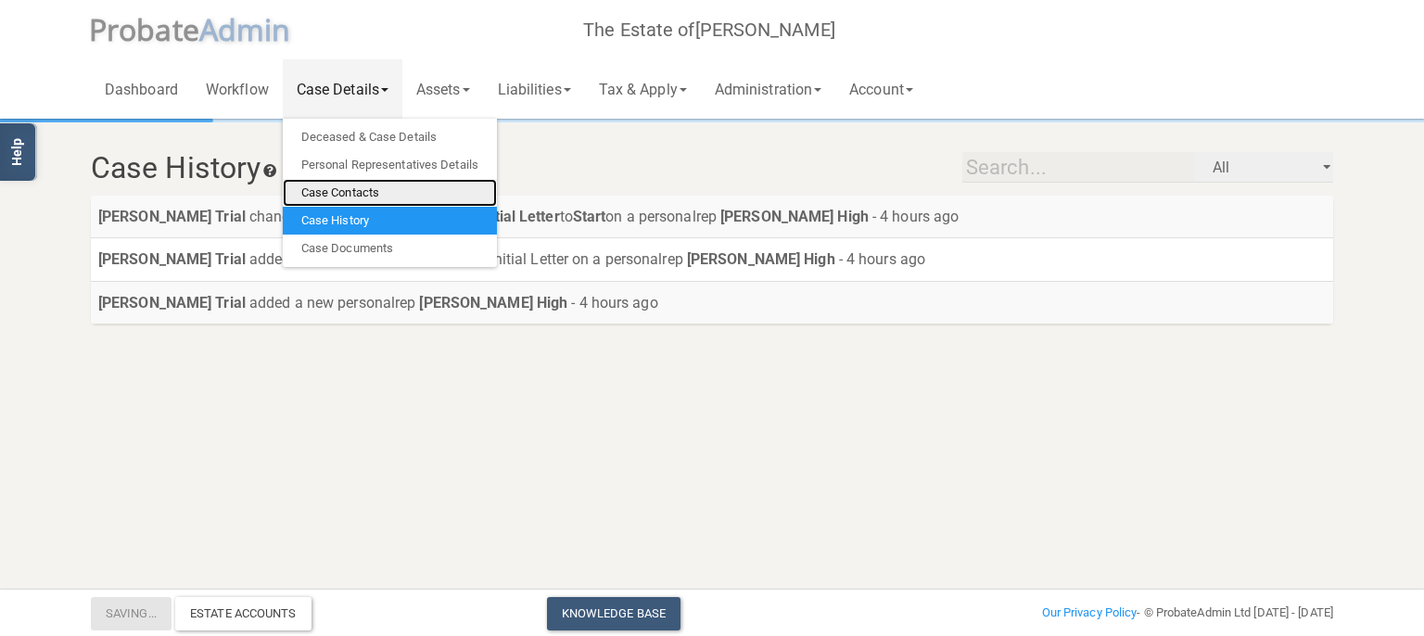
click at [367, 188] on link "Case Contacts" at bounding box center [390, 193] width 214 height 28
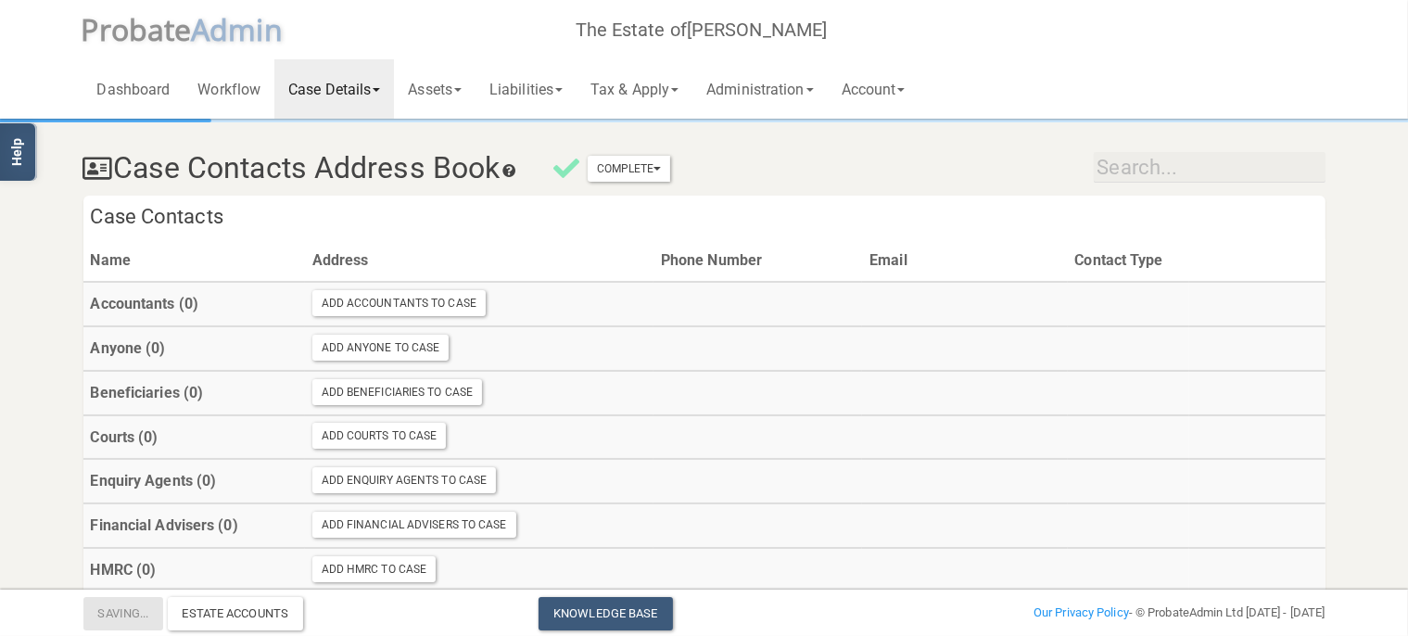
click at [357, 91] on link "Case Details" at bounding box center [334, 88] width 120 height 59
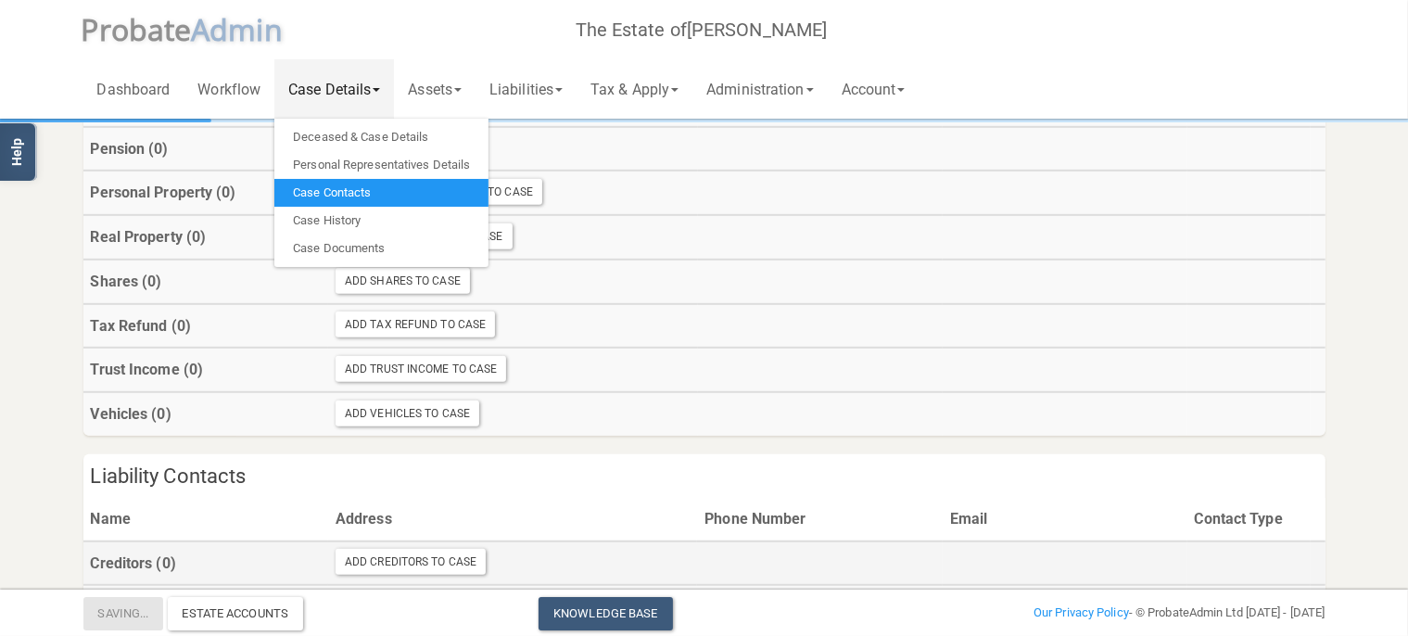
scroll to position [1288, 0]
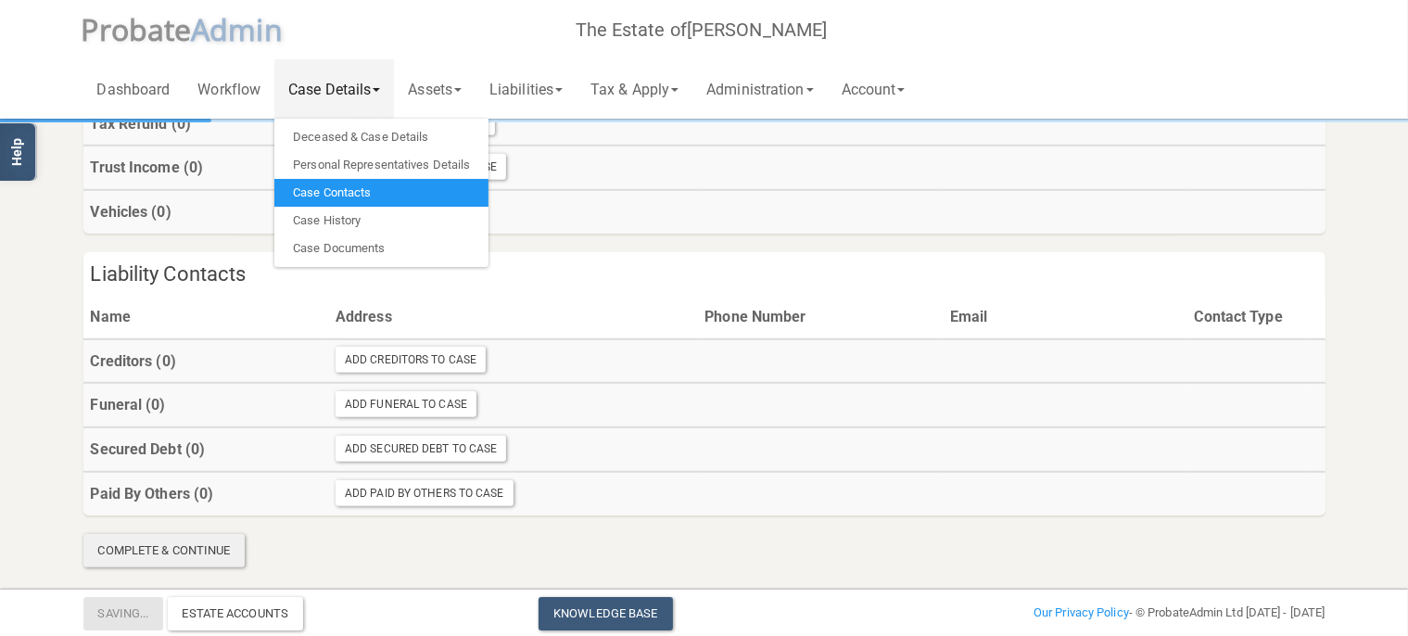
click at [210, 552] on div "Complete & Continue" at bounding box center [164, 550] width 162 height 33
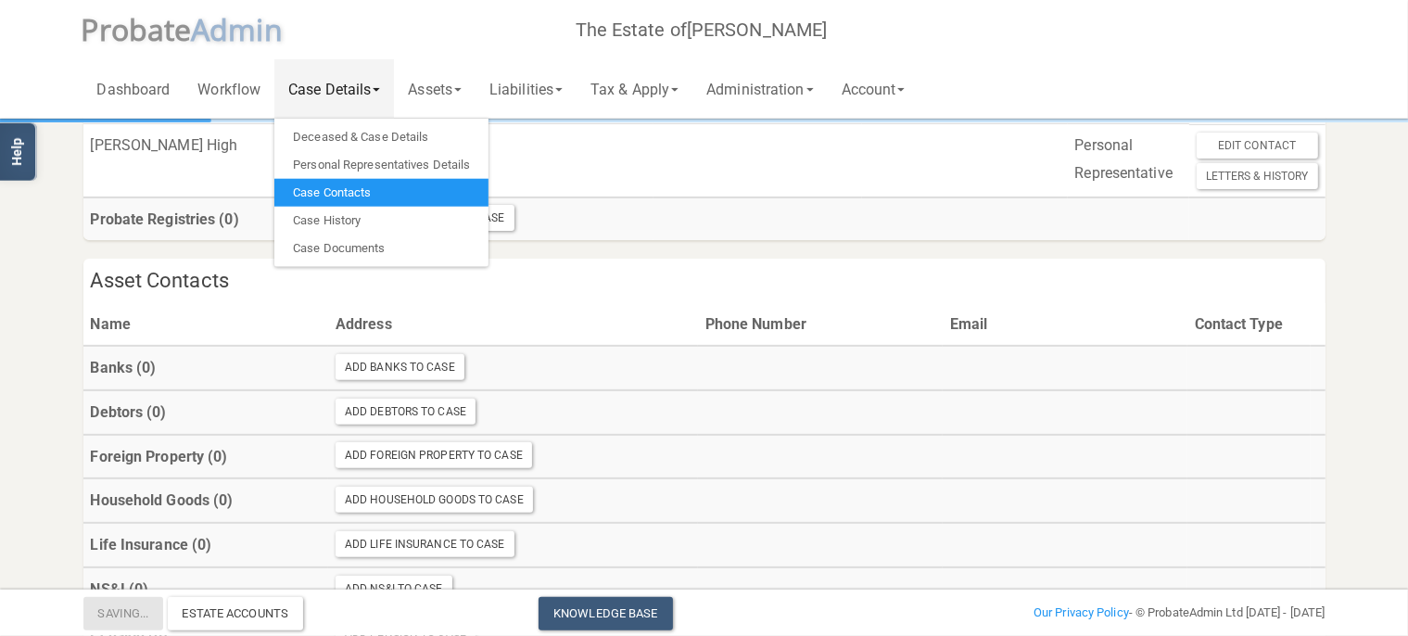
scroll to position [0, 0]
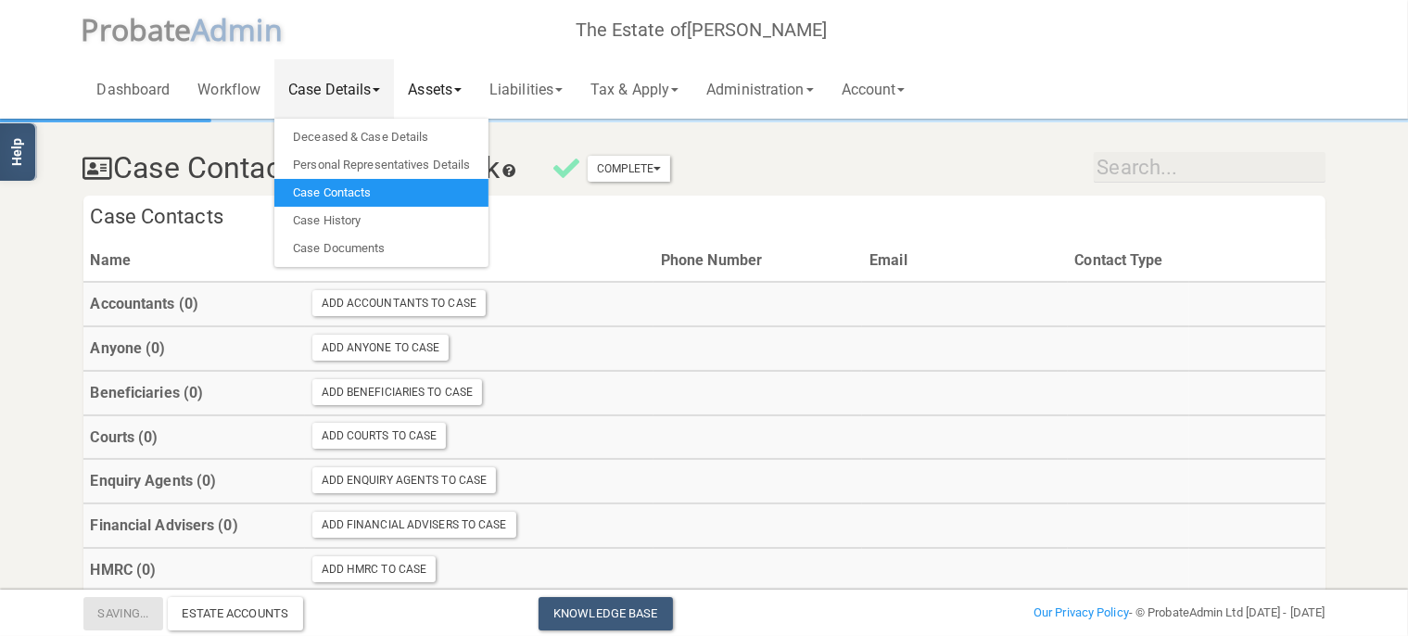
click at [430, 85] on link "Assets" at bounding box center [435, 88] width 82 height 59
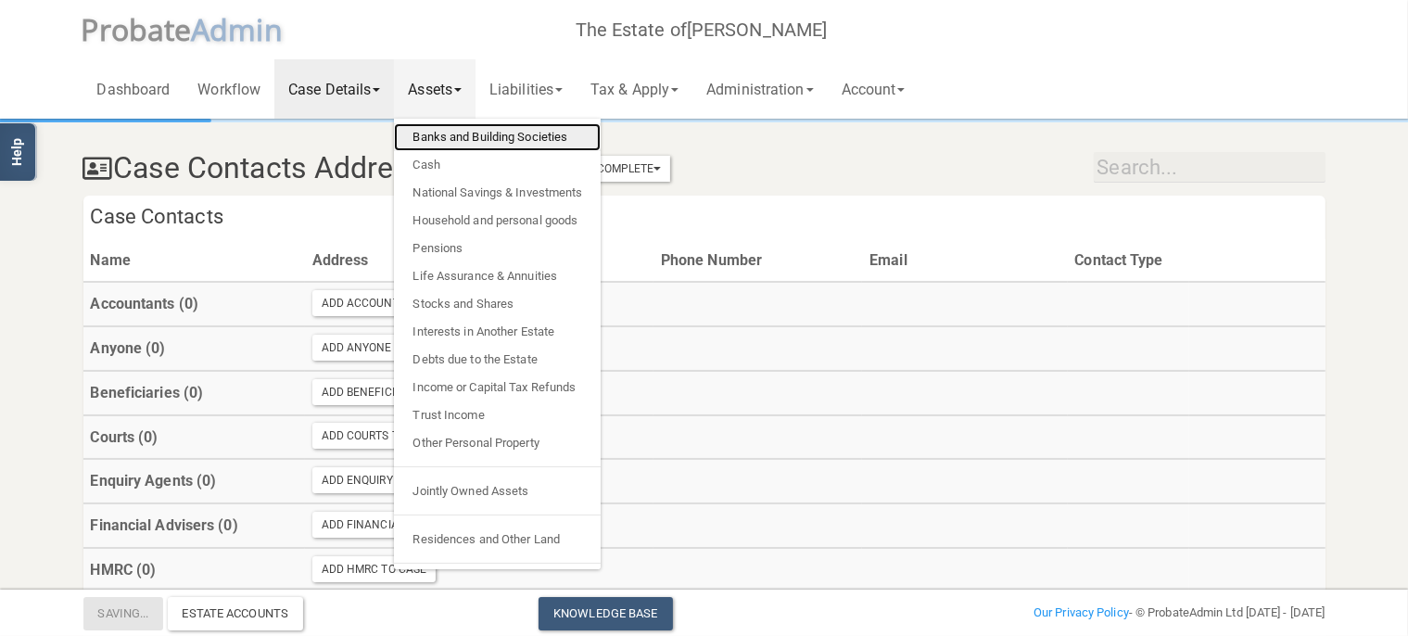
click at [478, 130] on link "Banks and Building Societies" at bounding box center [497, 137] width 207 height 28
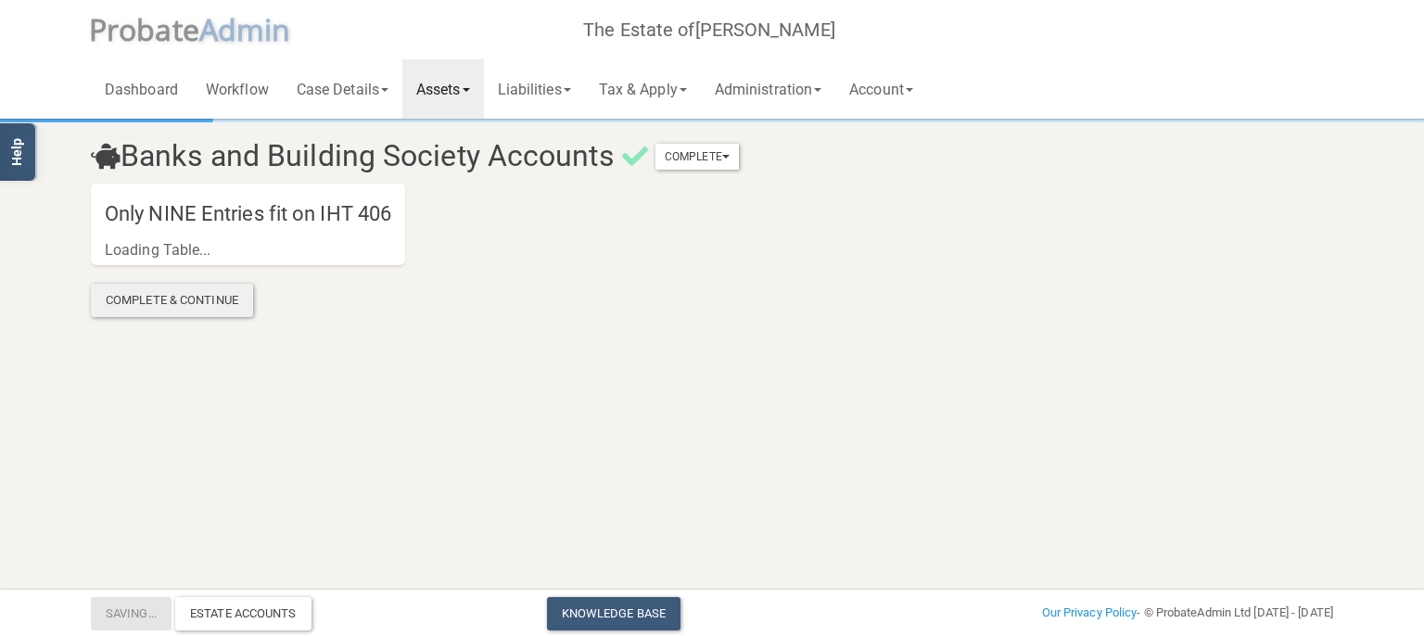
click at [190, 312] on div "Complete & Continue" at bounding box center [172, 300] width 162 height 33
click at [464, 85] on link "Assets" at bounding box center [443, 88] width 82 height 59
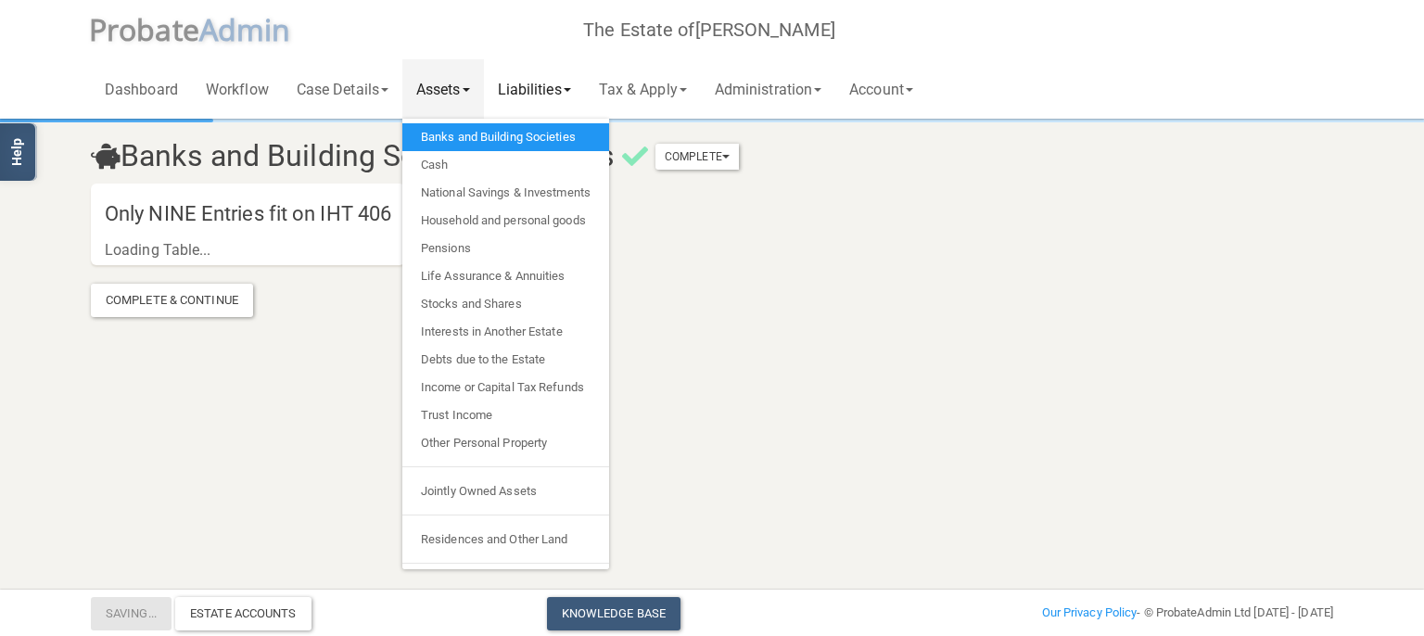
click at [531, 84] on link "Liabilities" at bounding box center [534, 88] width 101 height 59
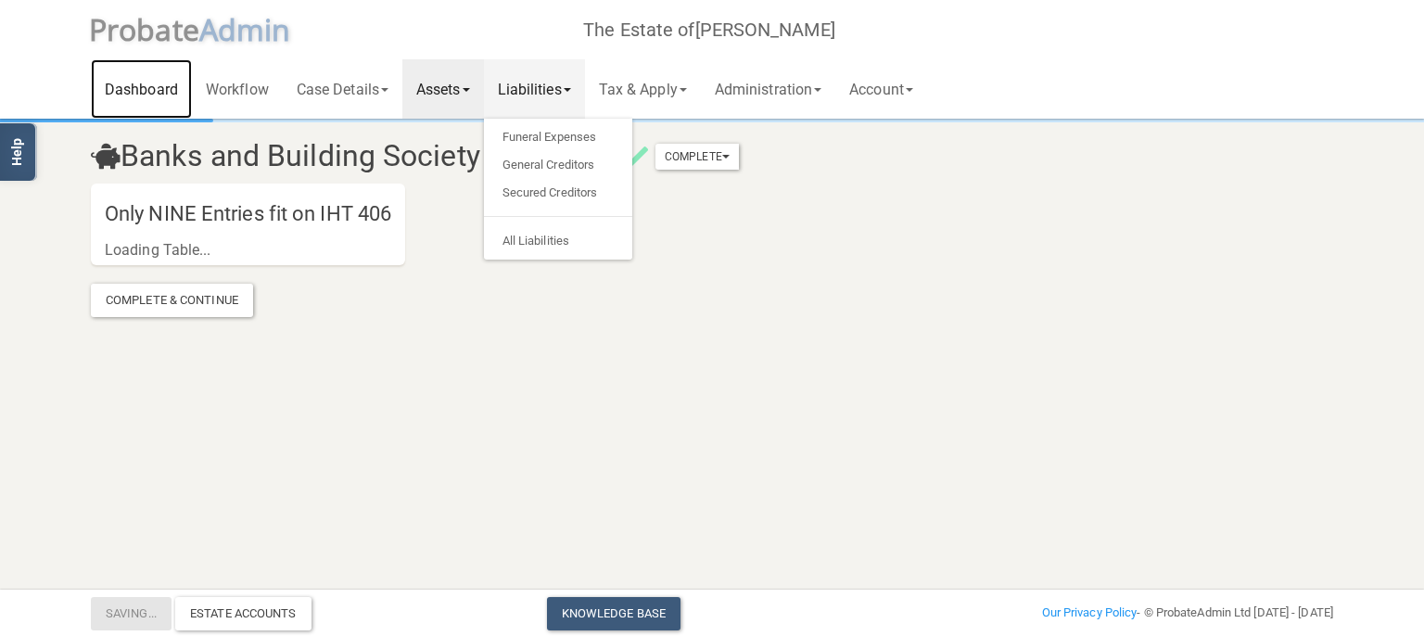
click at [147, 95] on link "Dashboard" at bounding box center [141, 88] width 101 height 59
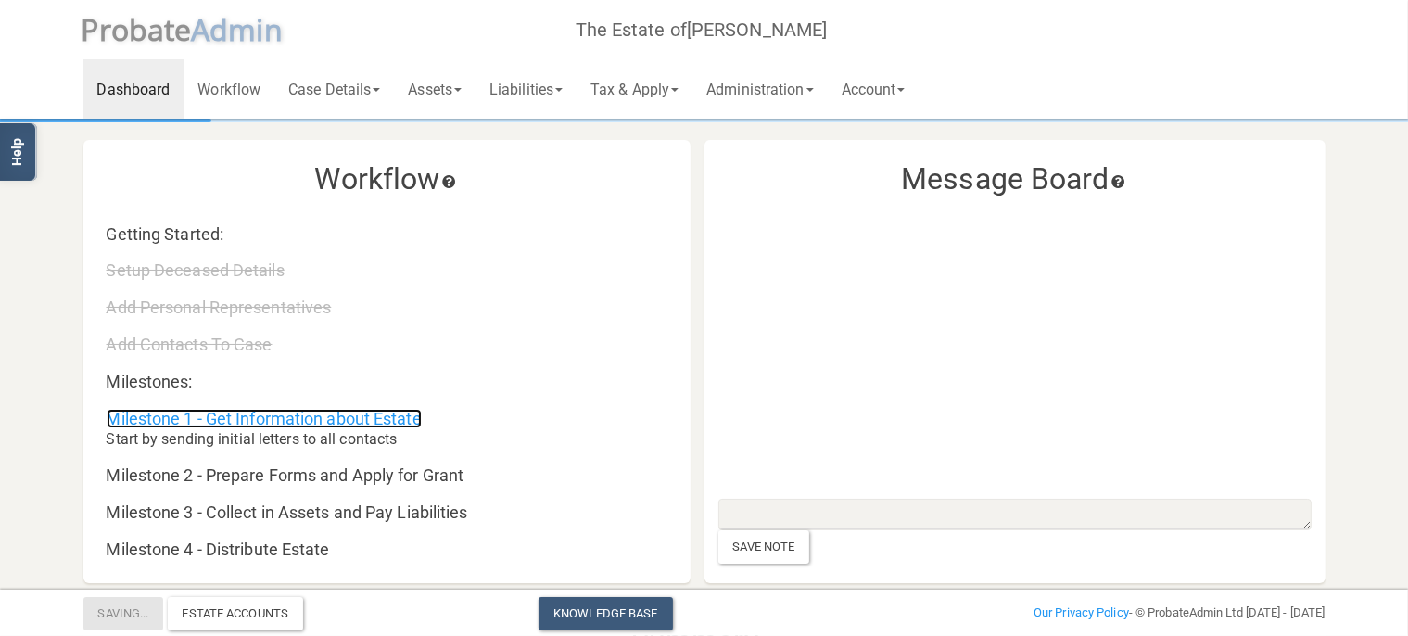
click at [243, 420] on link "Milestone 1 - Get Information about Estate" at bounding box center [264, 418] width 315 height 19
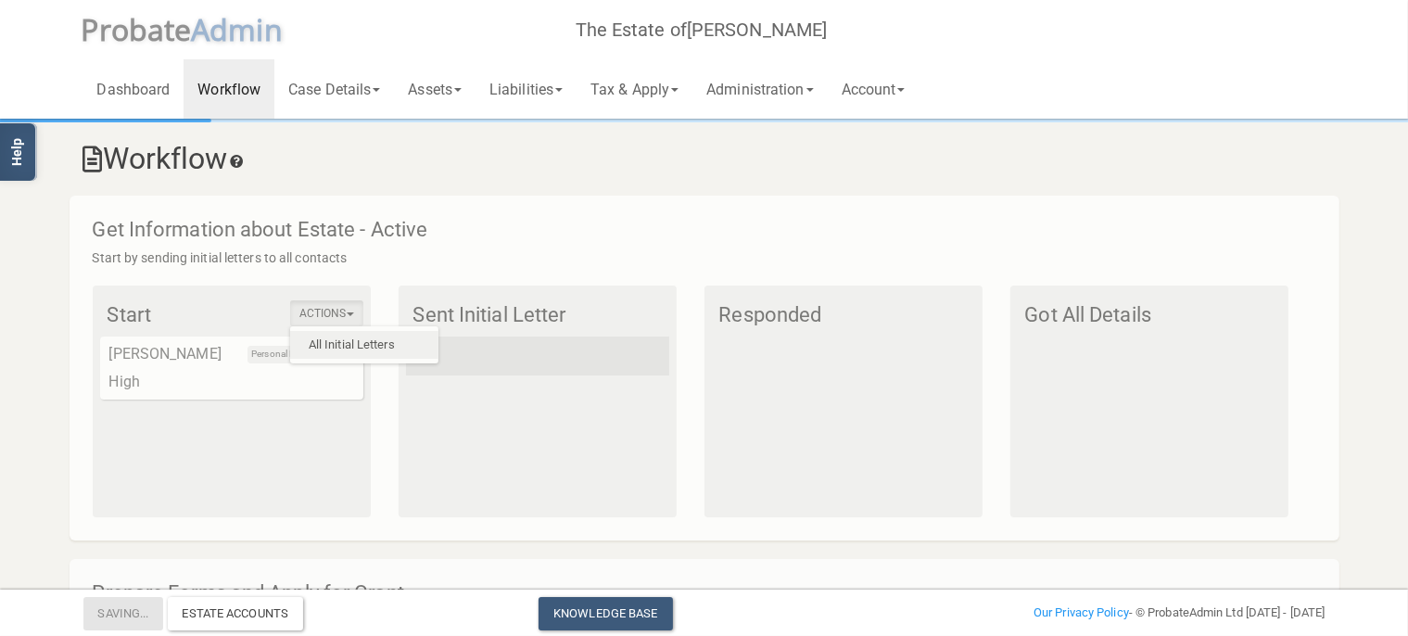
click at [361, 332] on link "All Initial Letters" at bounding box center [364, 345] width 148 height 28
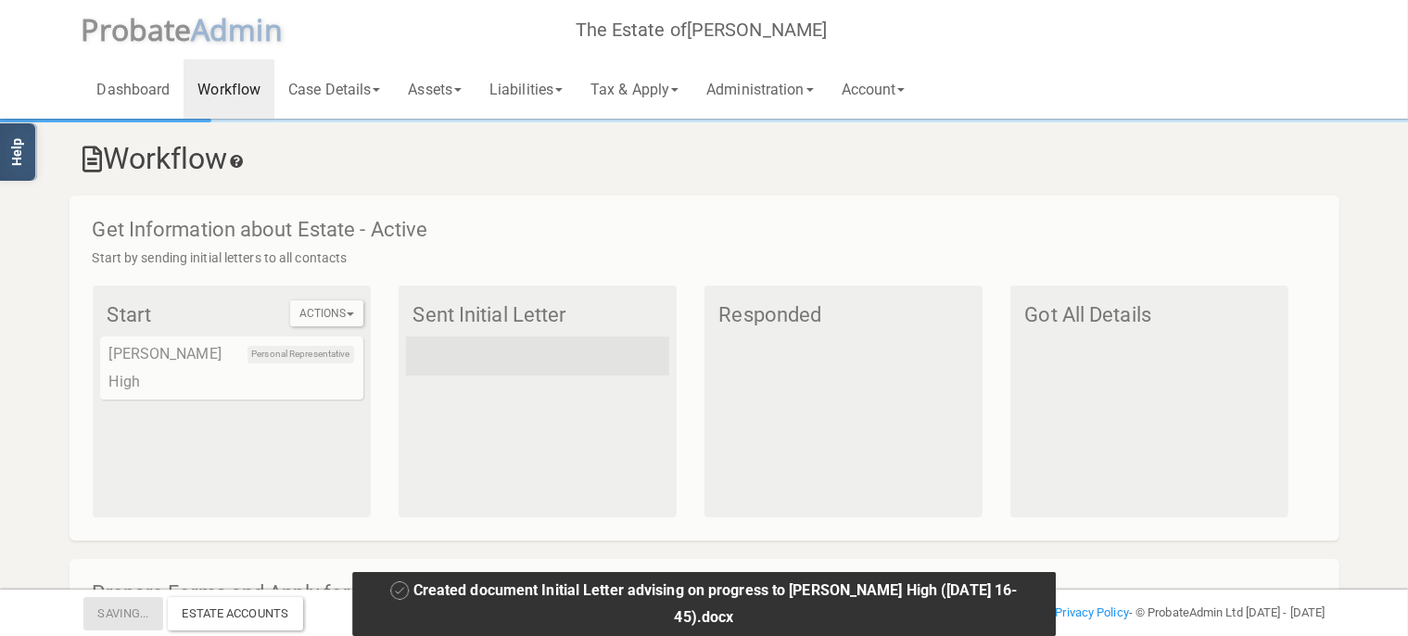
click at [197, 387] on div "Actions All Initial Letters Start Personal Representative [PERSON_NAME]" at bounding box center [232, 402] width 278 height 232
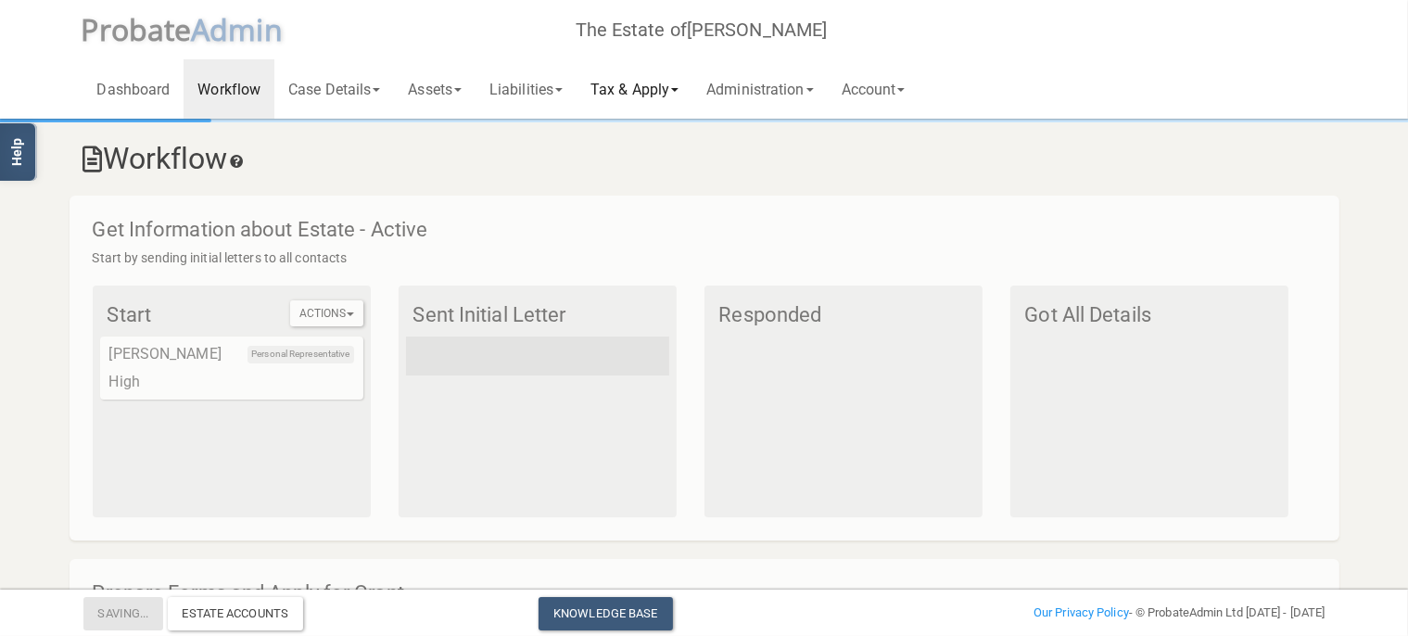
click at [669, 89] on link "Tax & Apply" at bounding box center [635, 88] width 116 height 59
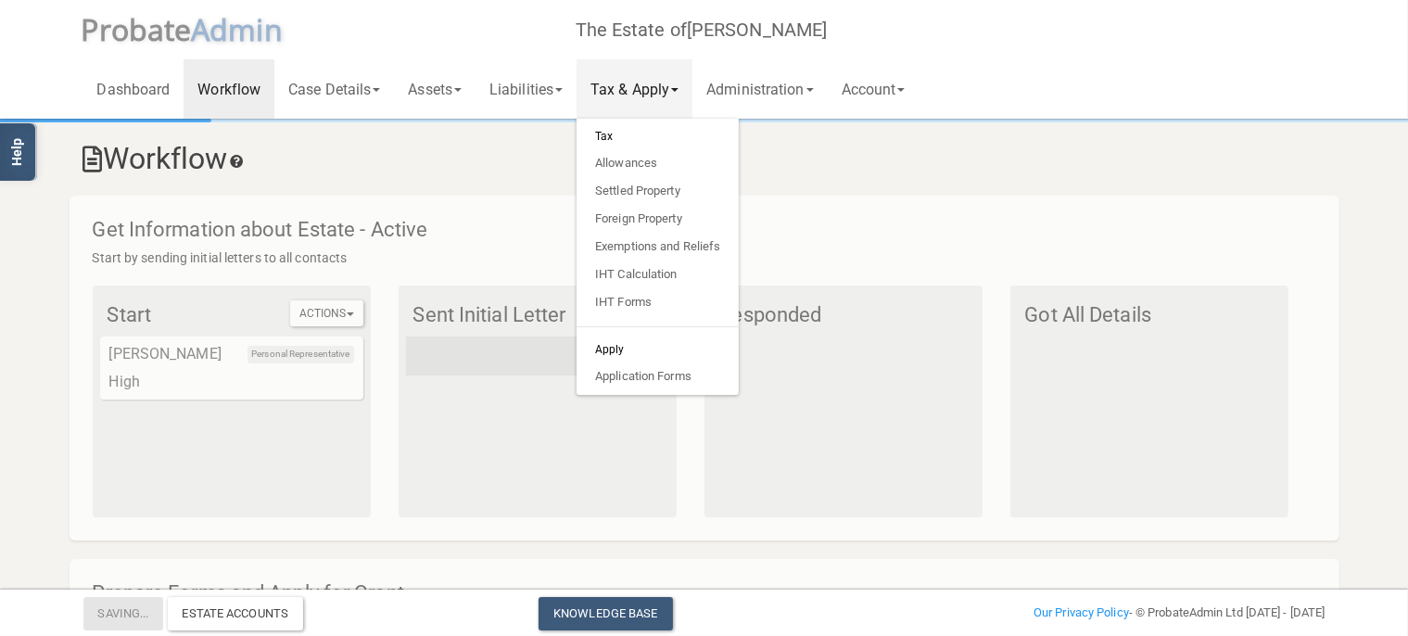
click at [954, 134] on div "Workflow" at bounding box center [705, 153] width 1270 height 65
click at [662, 80] on link "Tax & Apply" at bounding box center [635, 88] width 116 height 59
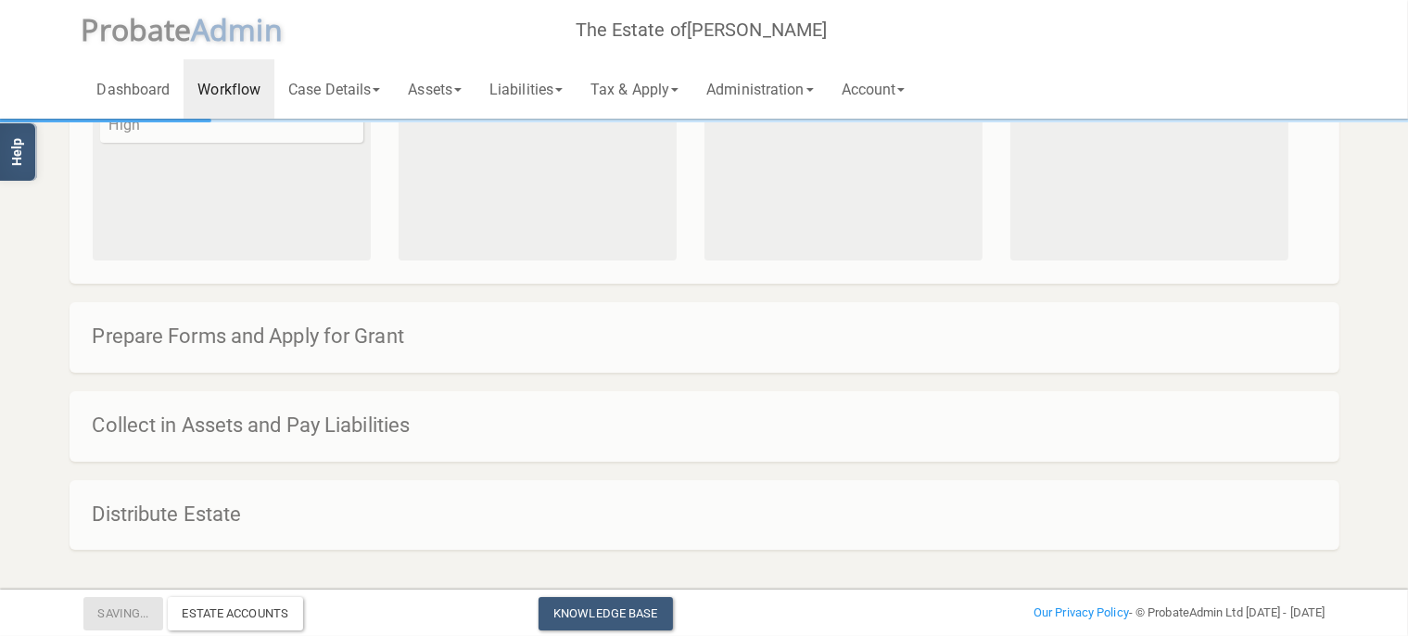
scroll to position [260, 0]
click at [169, 88] on link "Dashboard" at bounding box center [133, 88] width 101 height 59
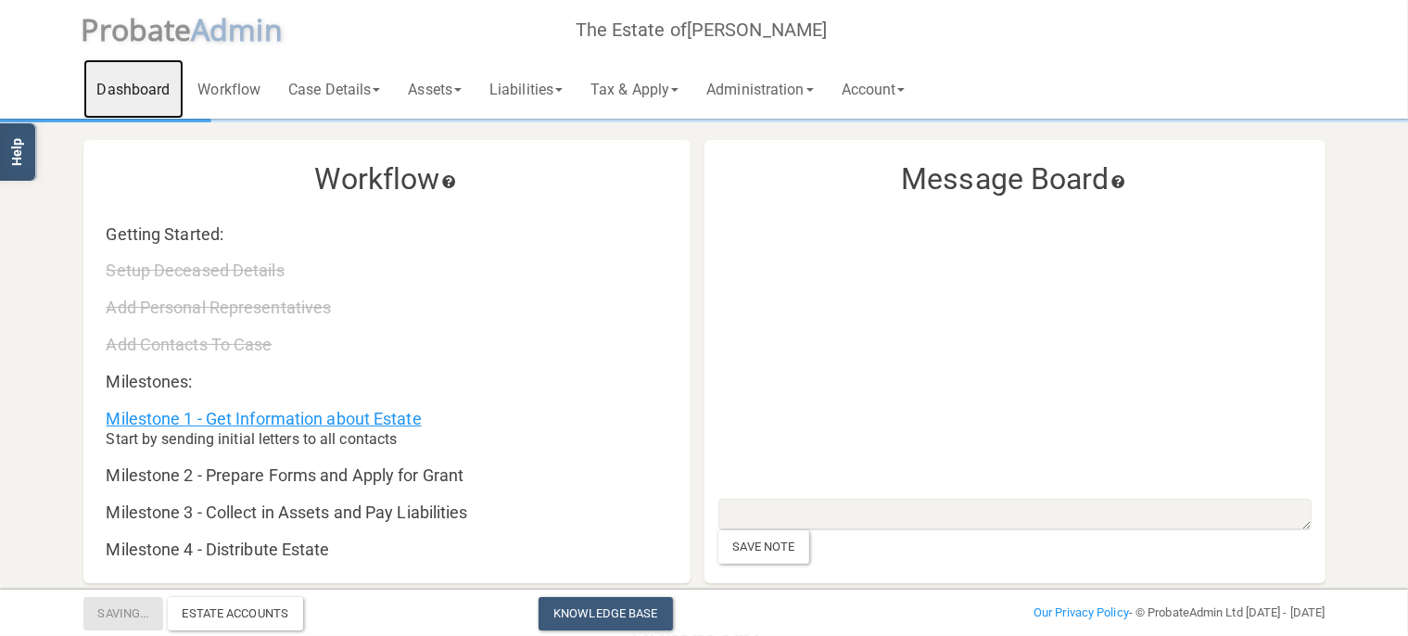
scroll to position [196, 0]
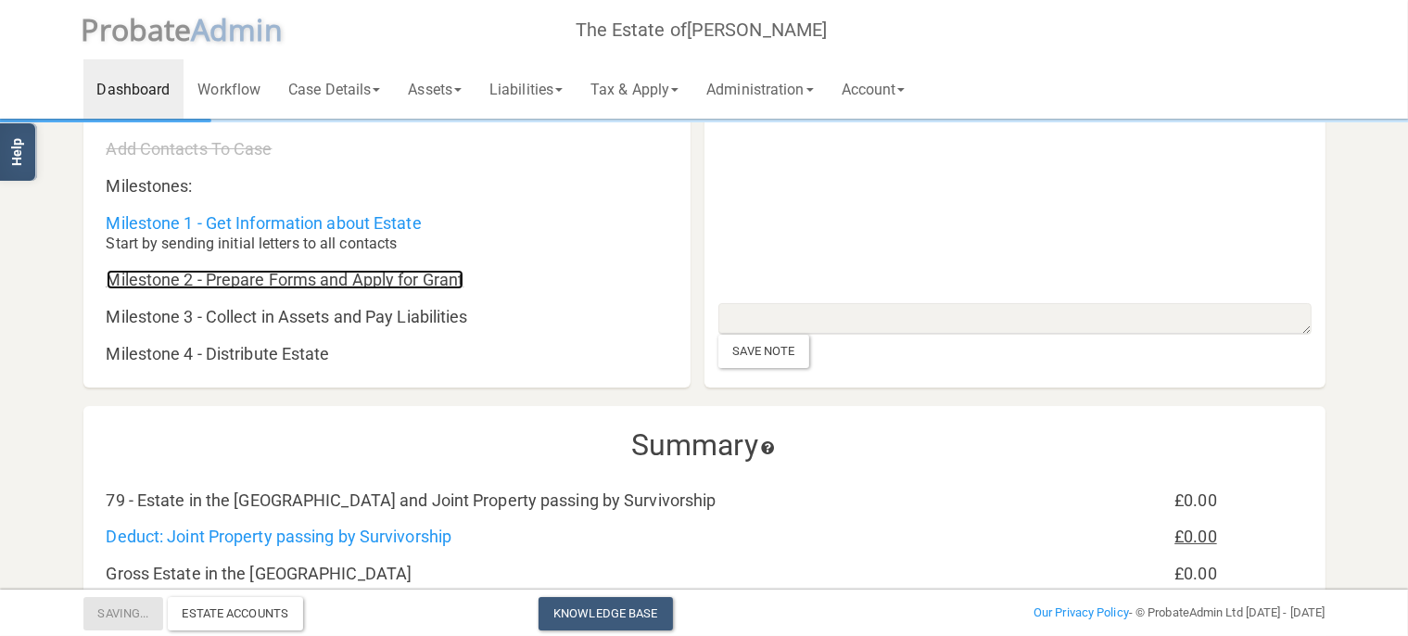
click at [193, 289] on link "Milestone 2 - Prepare Forms and Apply for Grant" at bounding box center [286, 279] width 358 height 19
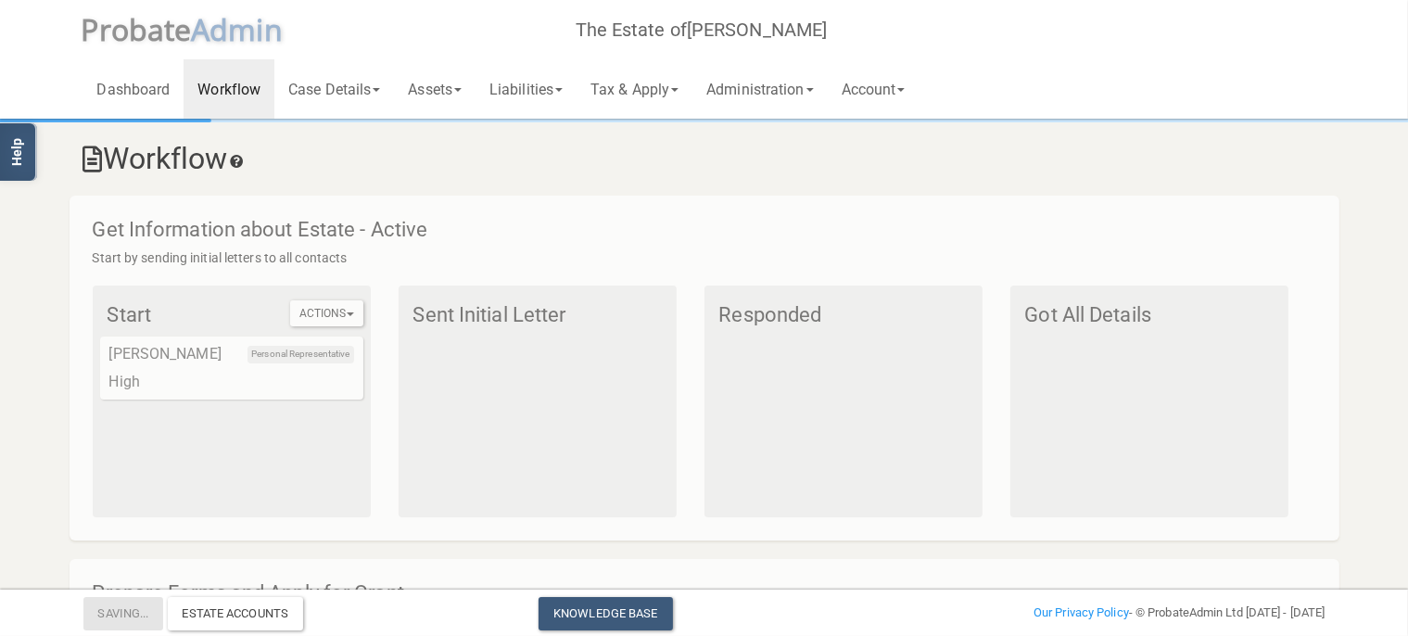
click at [198, 258] on span "Start by sending initial letters to all contacts" at bounding box center [220, 257] width 255 height 15
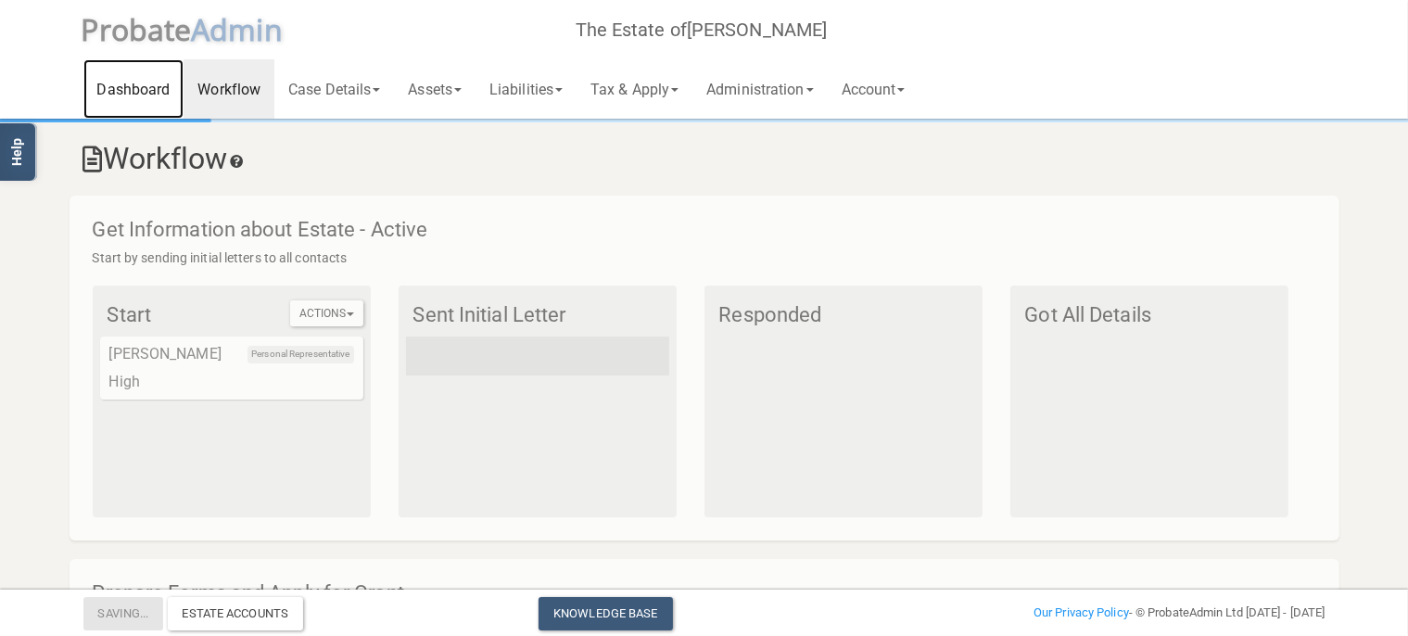
click at [146, 81] on link "Dashboard" at bounding box center [133, 88] width 101 height 59
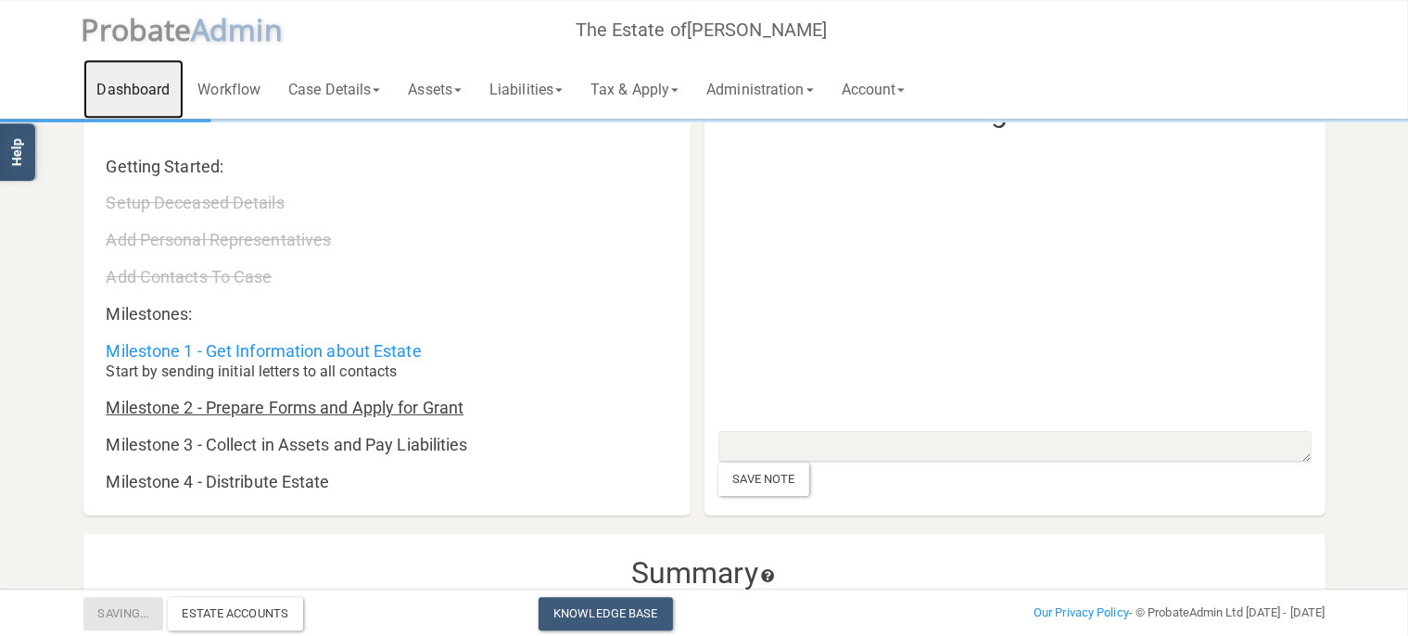
scroll to position [97, 0]
